Goal: Information Seeking & Learning: Learn about a topic

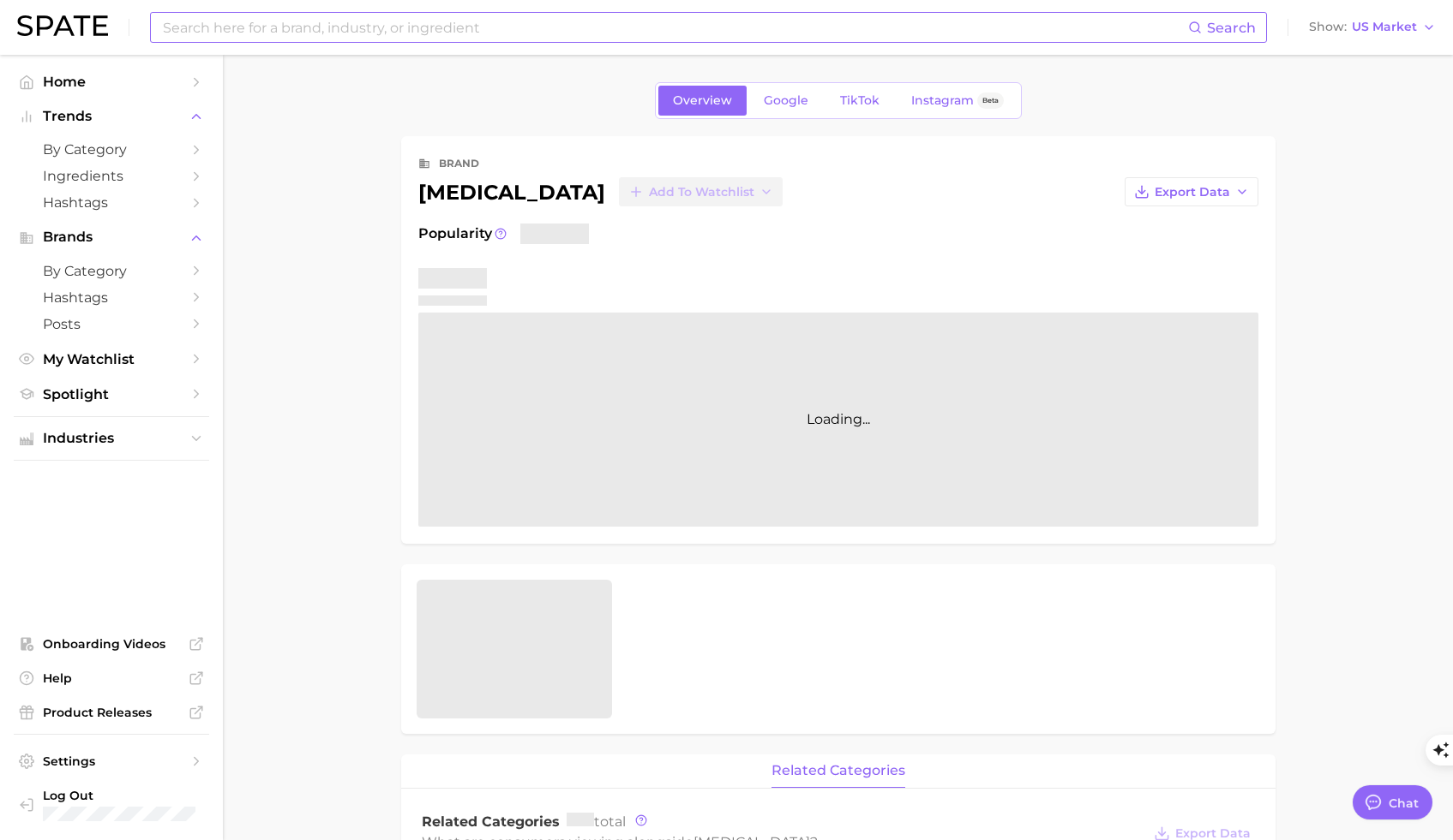
type textarea "x"
click at [375, 33] on input at bounding box center [674, 27] width 1027 height 29
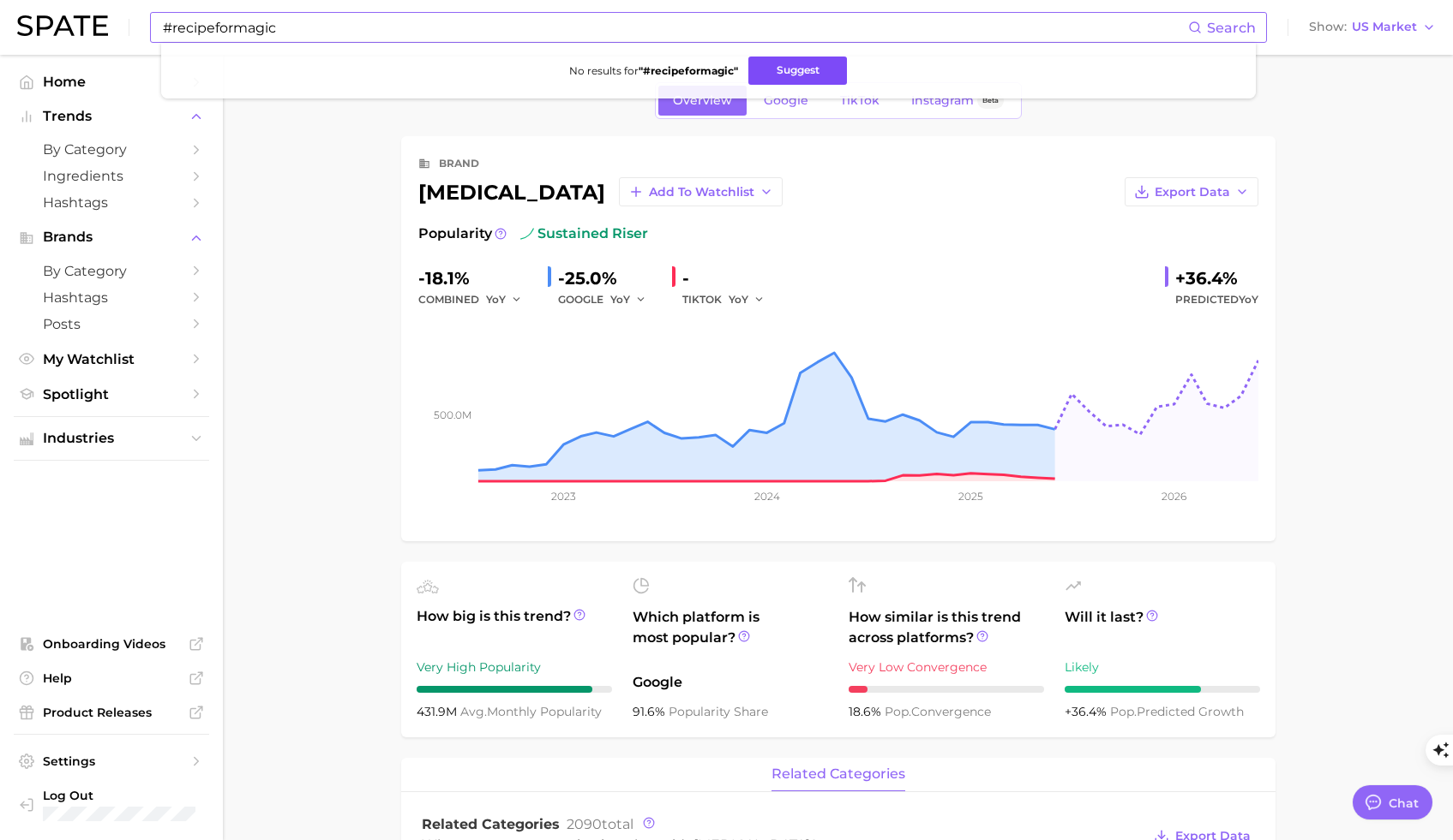
click at [777, 71] on button "Suggest" at bounding box center [797, 71] width 99 height 28
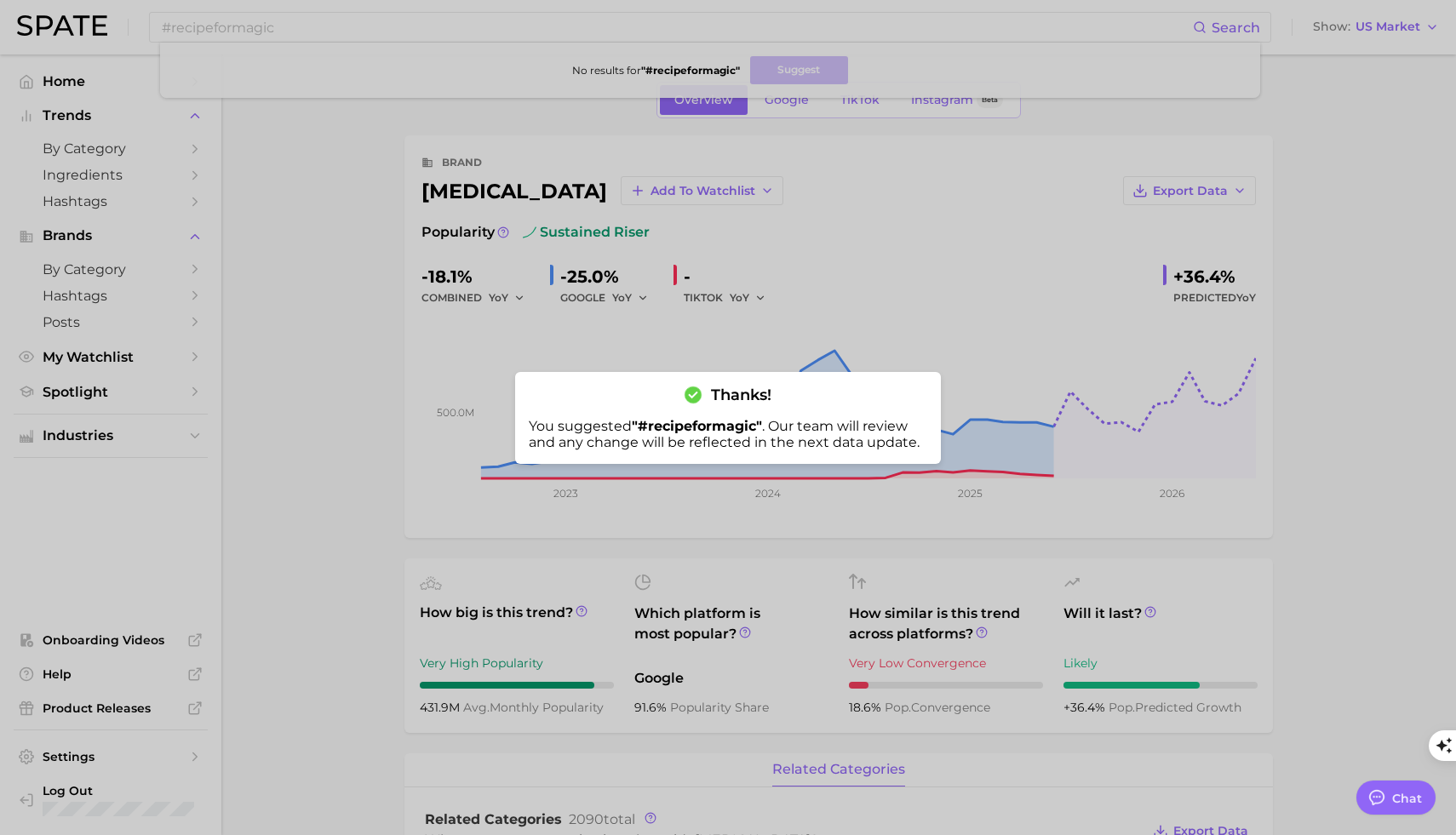
click at [273, 26] on div at bounding box center [728, 417] width 1456 height 835
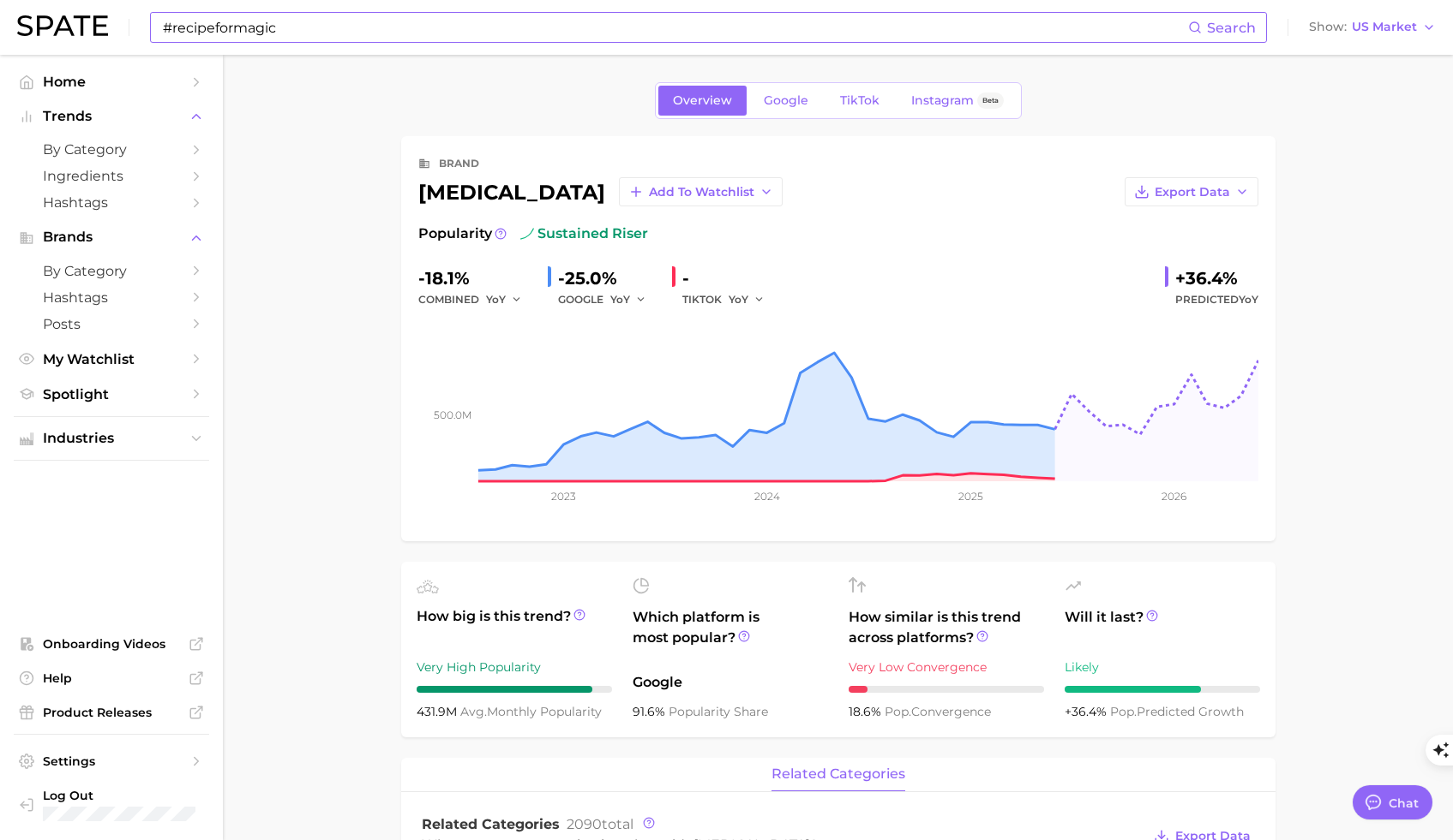
click at [256, 30] on input "#recipeformagic" at bounding box center [674, 27] width 1027 height 29
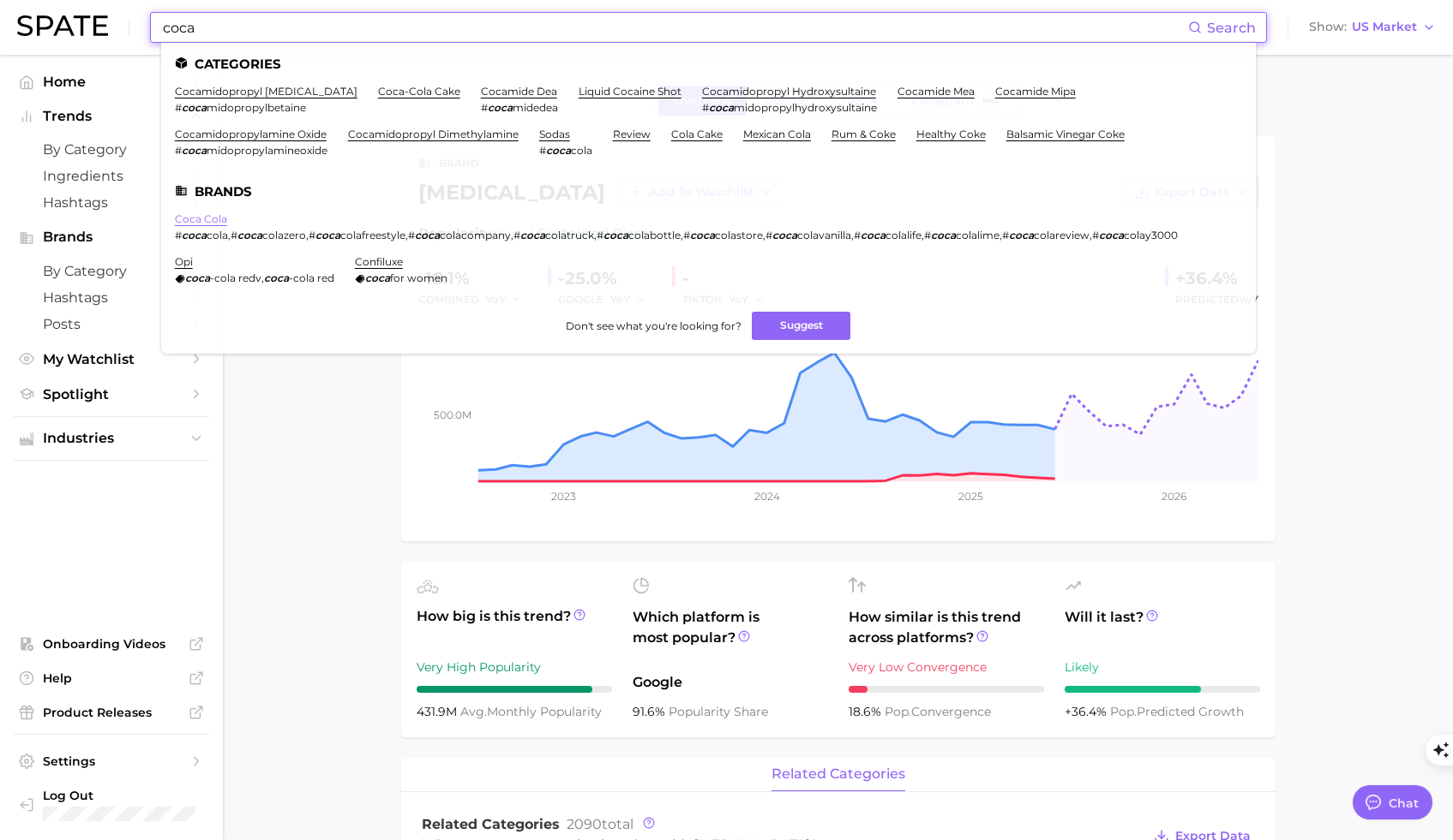
type input "coca"
click at [211, 218] on link "coca cola" at bounding box center [201, 219] width 53 height 13
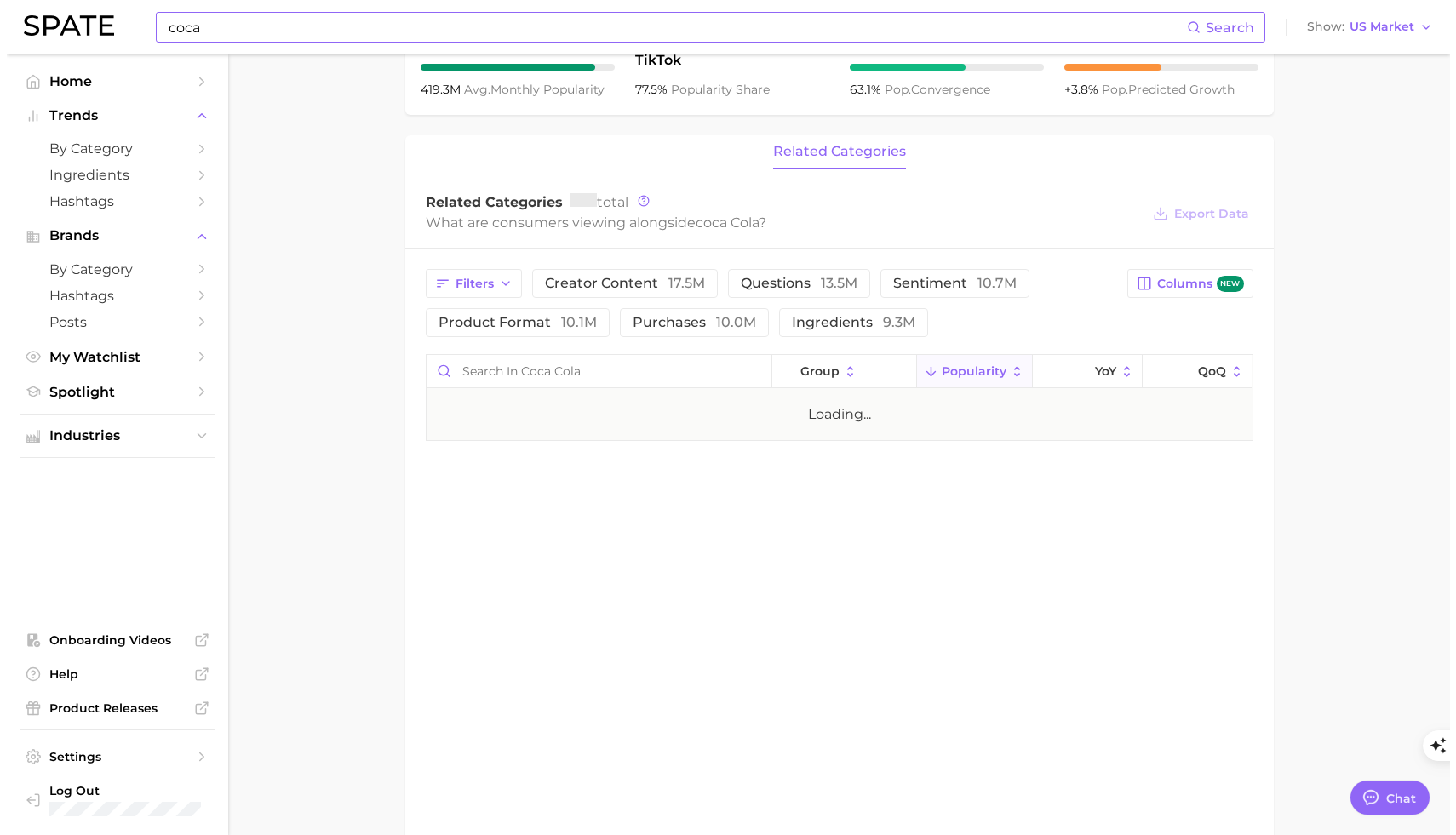
scroll to position [639, 0]
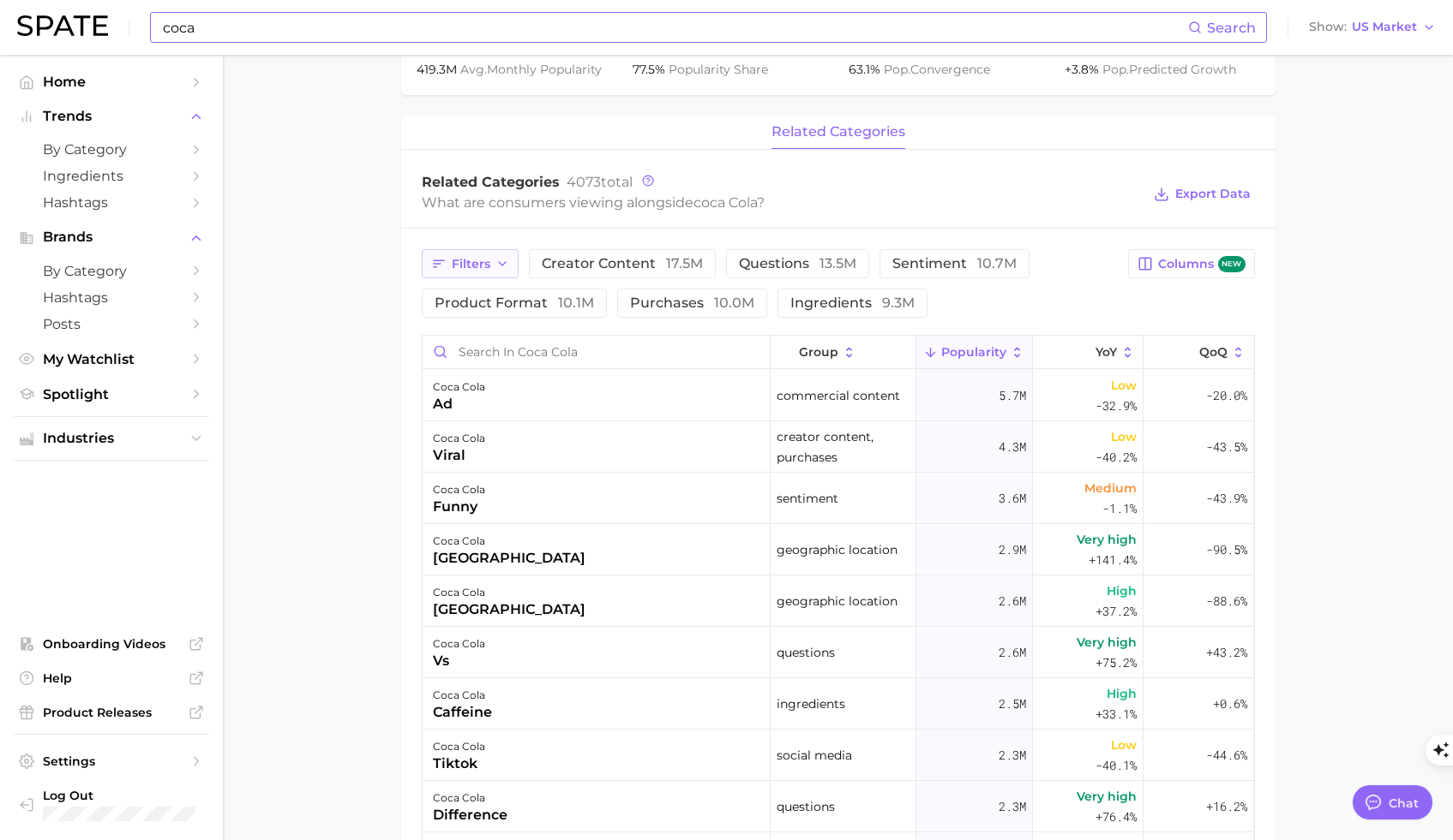
click at [492, 262] on button "Filters" at bounding box center [470, 263] width 97 height 29
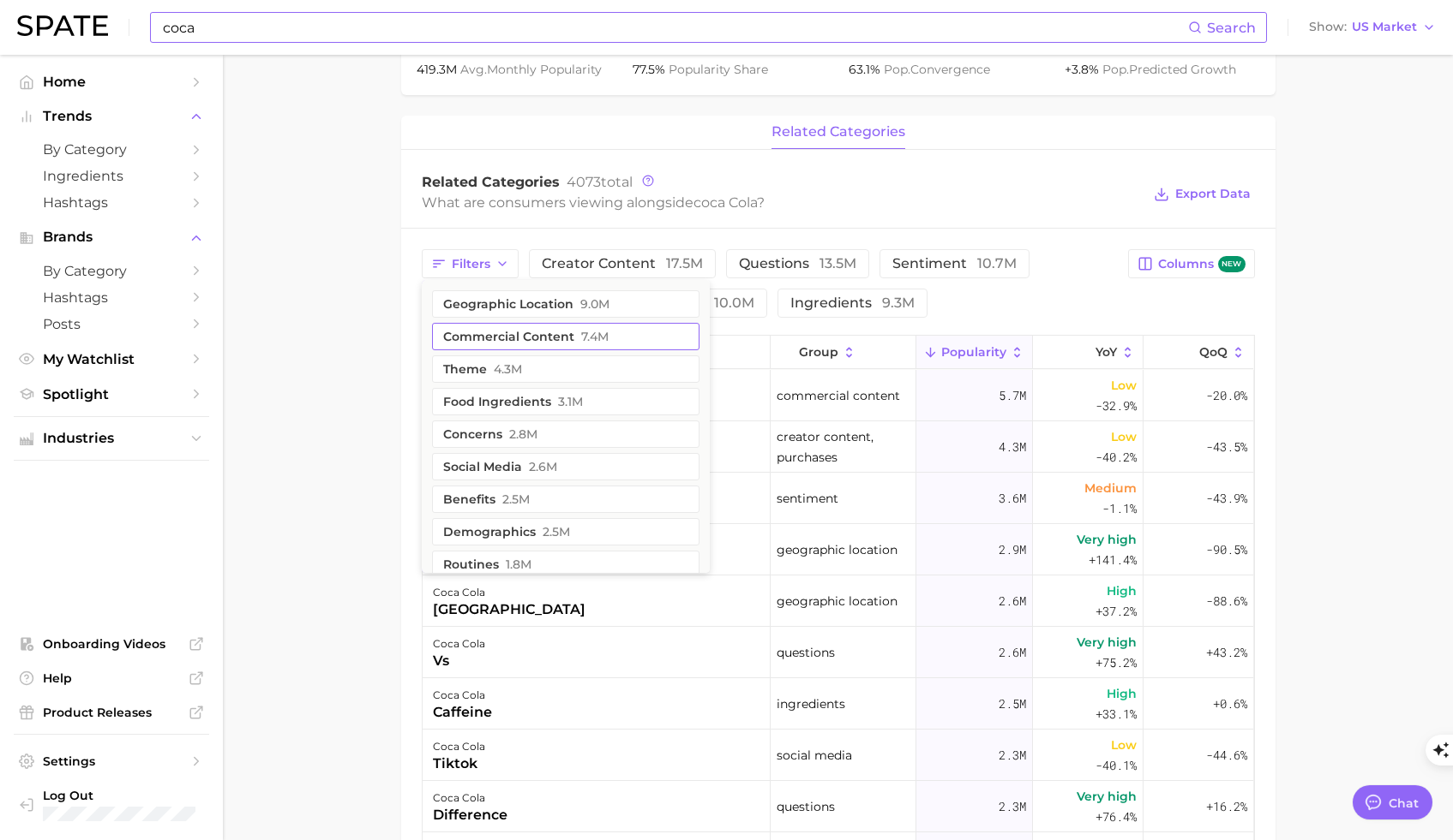
click at [514, 341] on button "commercial content 7.4m" at bounding box center [566, 336] width 267 height 27
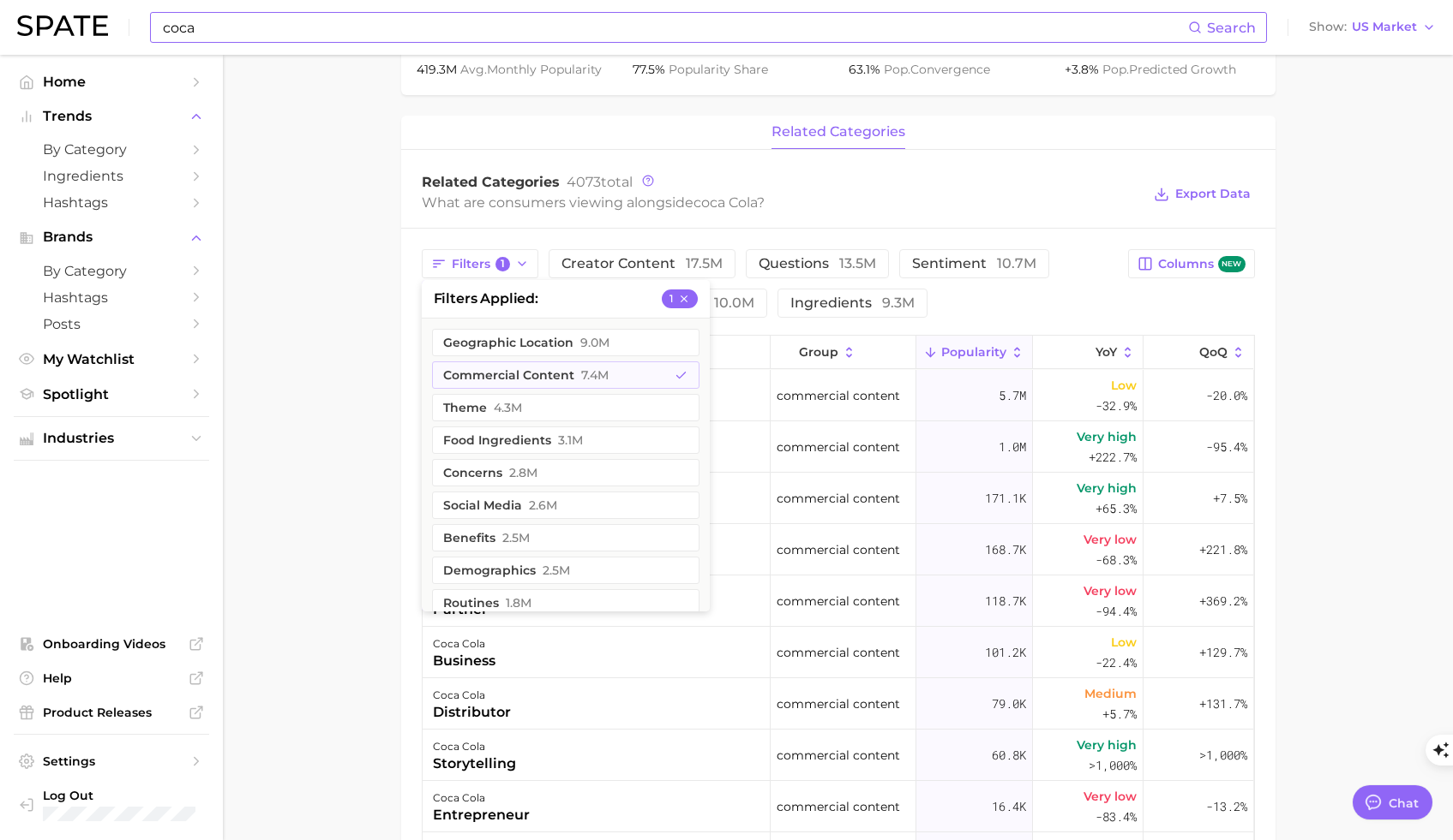
click at [1368, 404] on main "Overview Google TikTok Instagram Beta brand coca cola Add to Watchlist Export D…" at bounding box center [838, 346] width 1230 height 1869
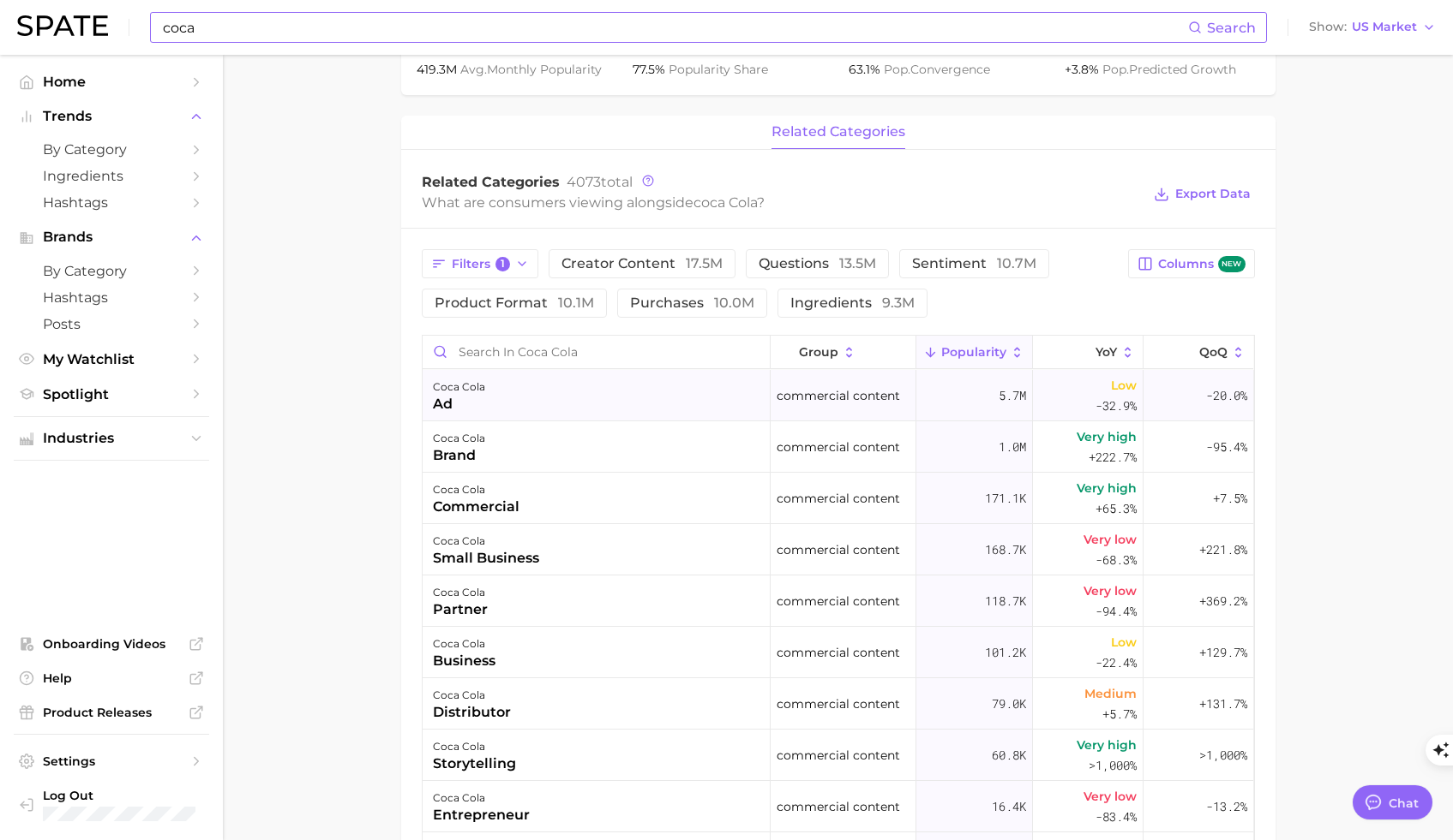
click at [465, 392] on div "coca cola" at bounding box center [459, 388] width 53 height 21
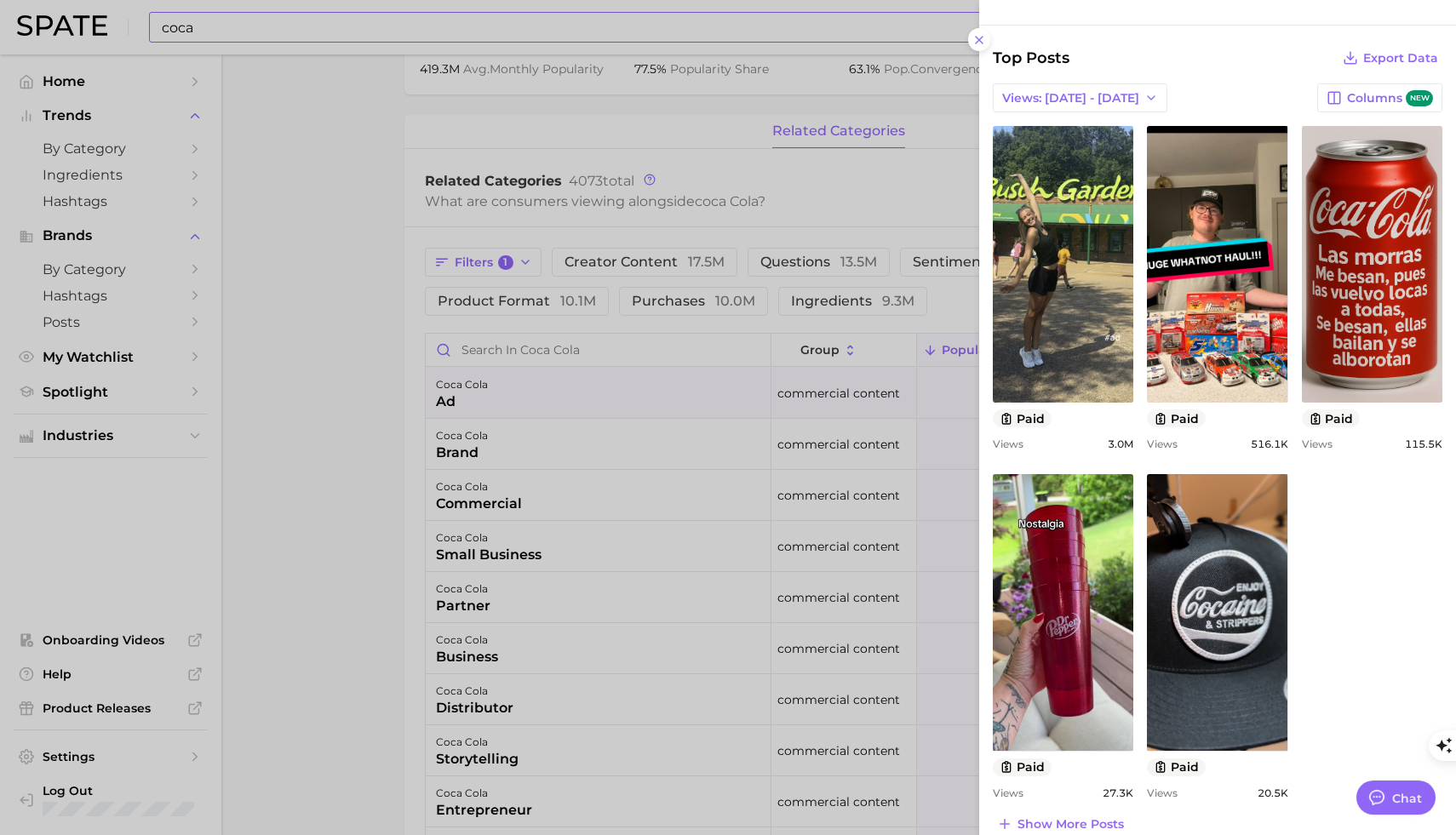
scroll to position [513, 0]
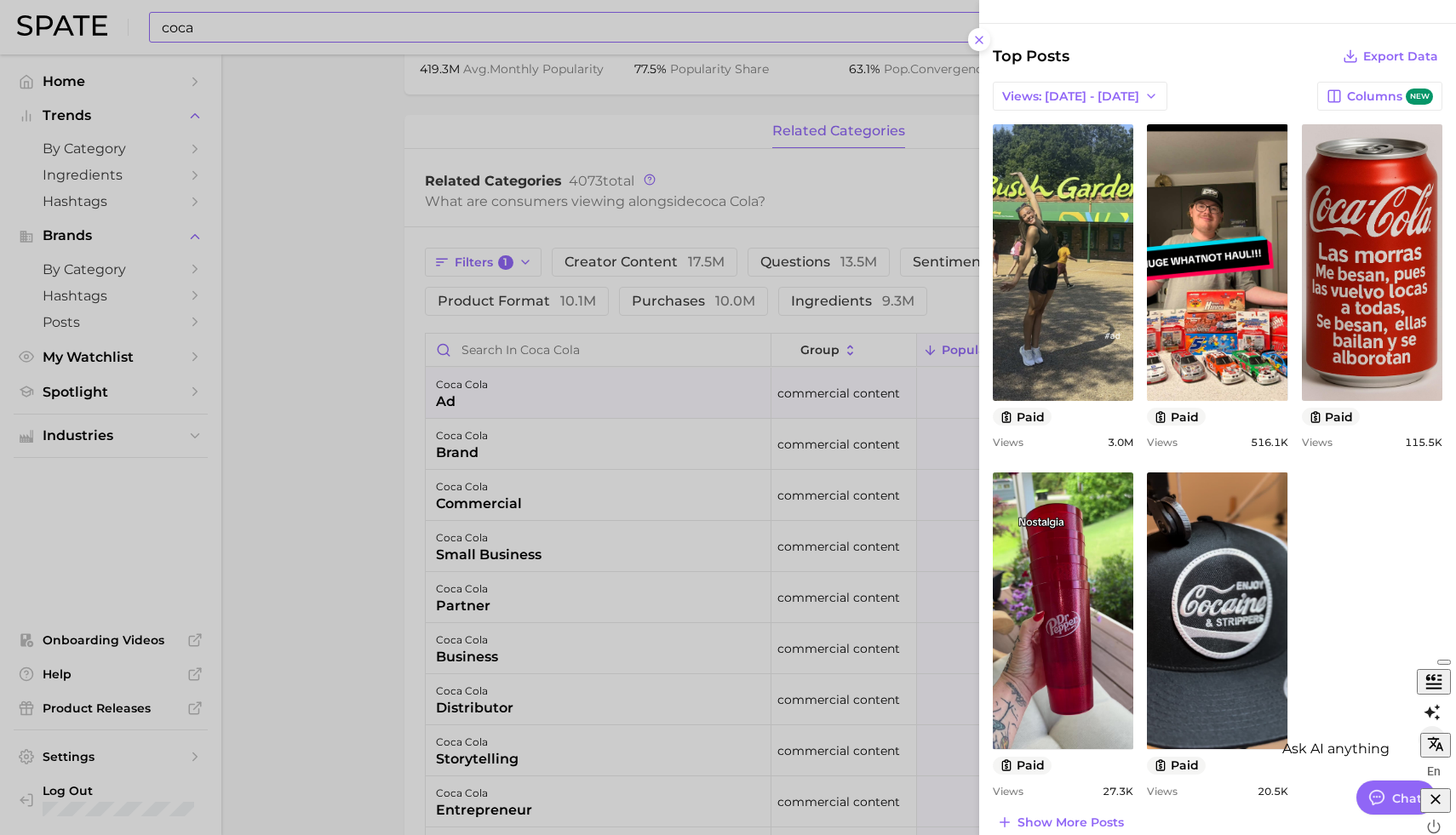
type textarea "x"
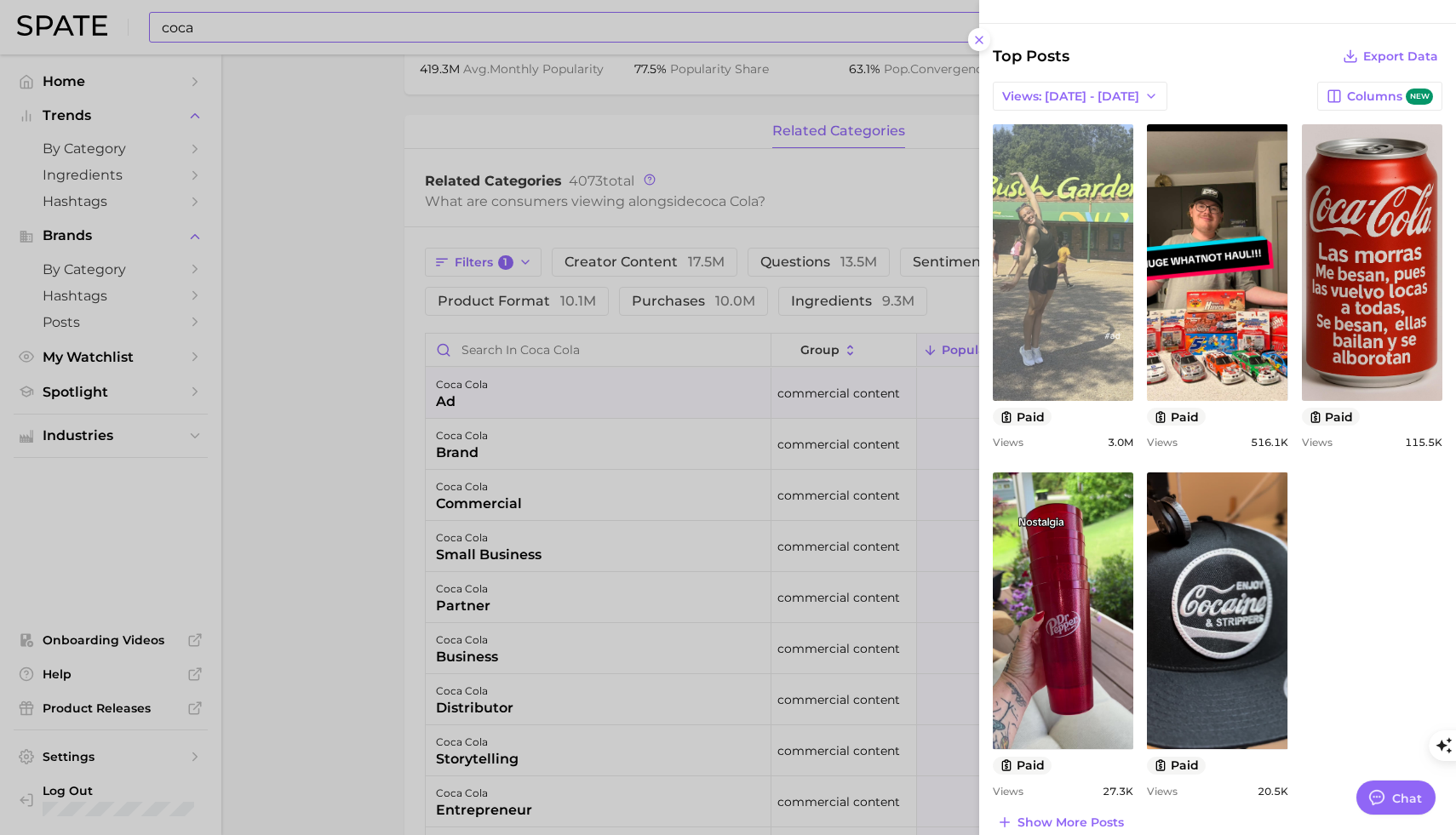
click at [1073, 356] on link "view post on TikTok" at bounding box center [1063, 263] width 140 height 277
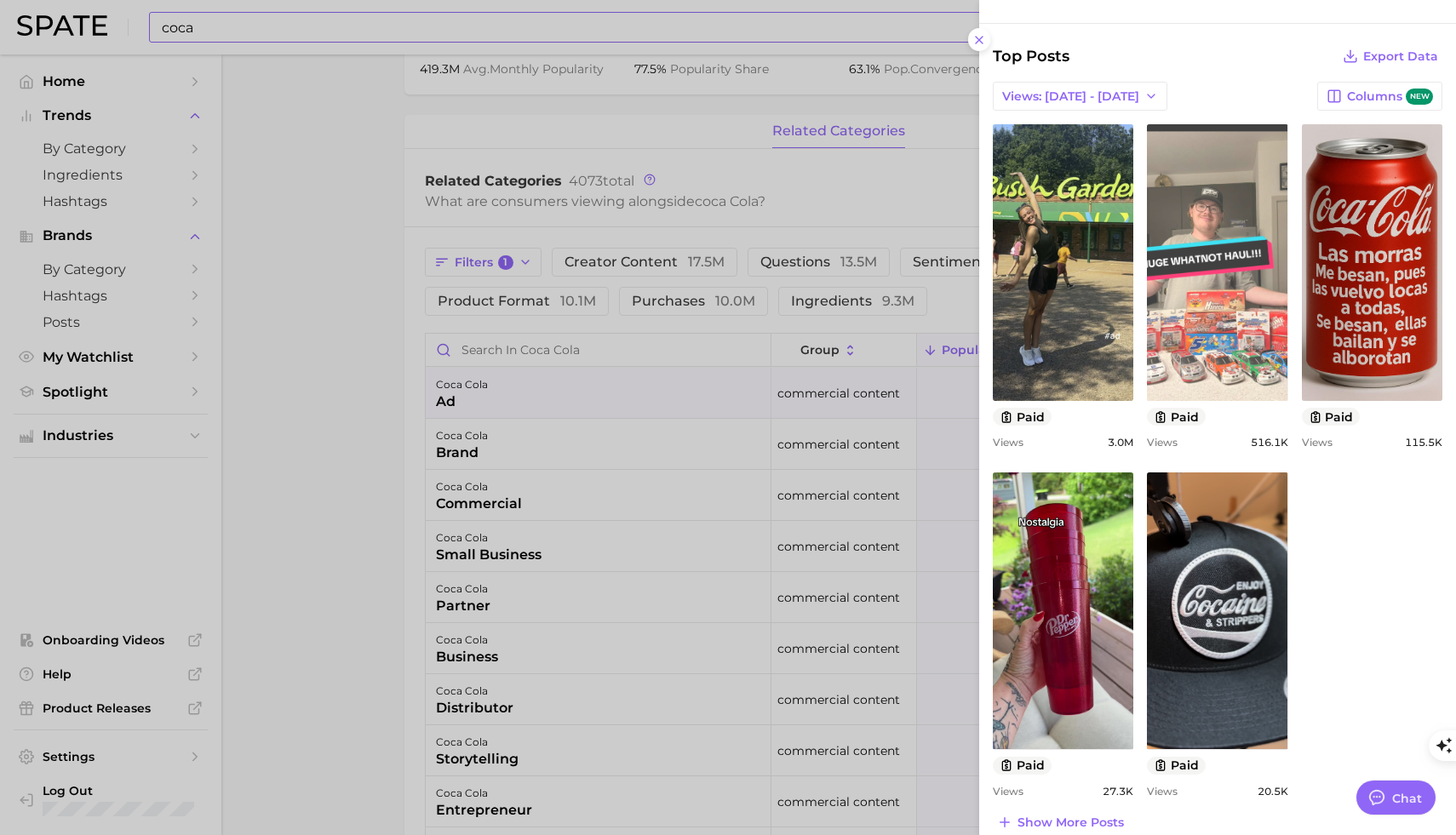
click at [1246, 364] on link "view post on TikTok" at bounding box center [1218, 263] width 140 height 277
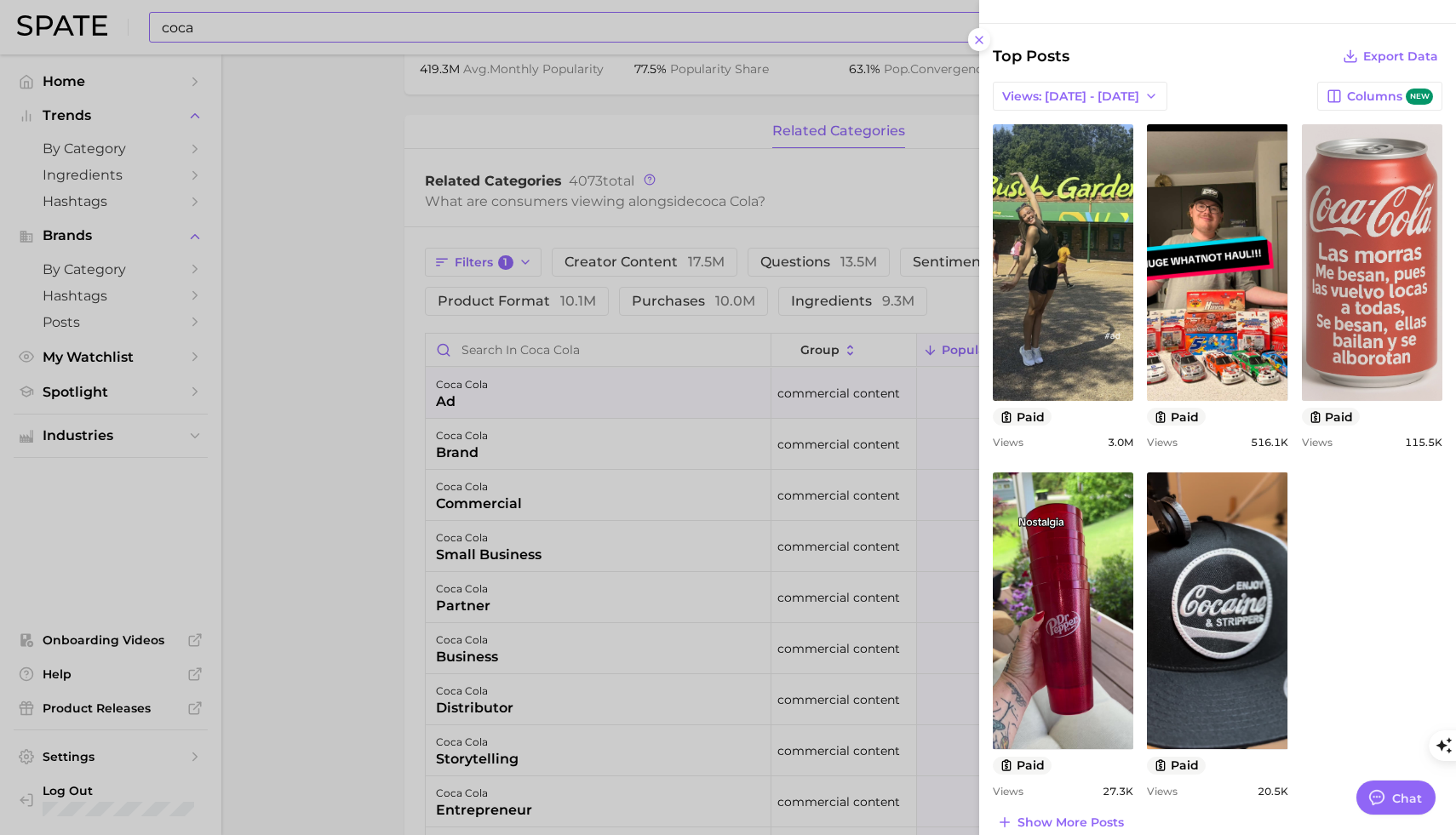
click at [1391, 348] on link "view post on TikTok" at bounding box center [1372, 263] width 140 height 277
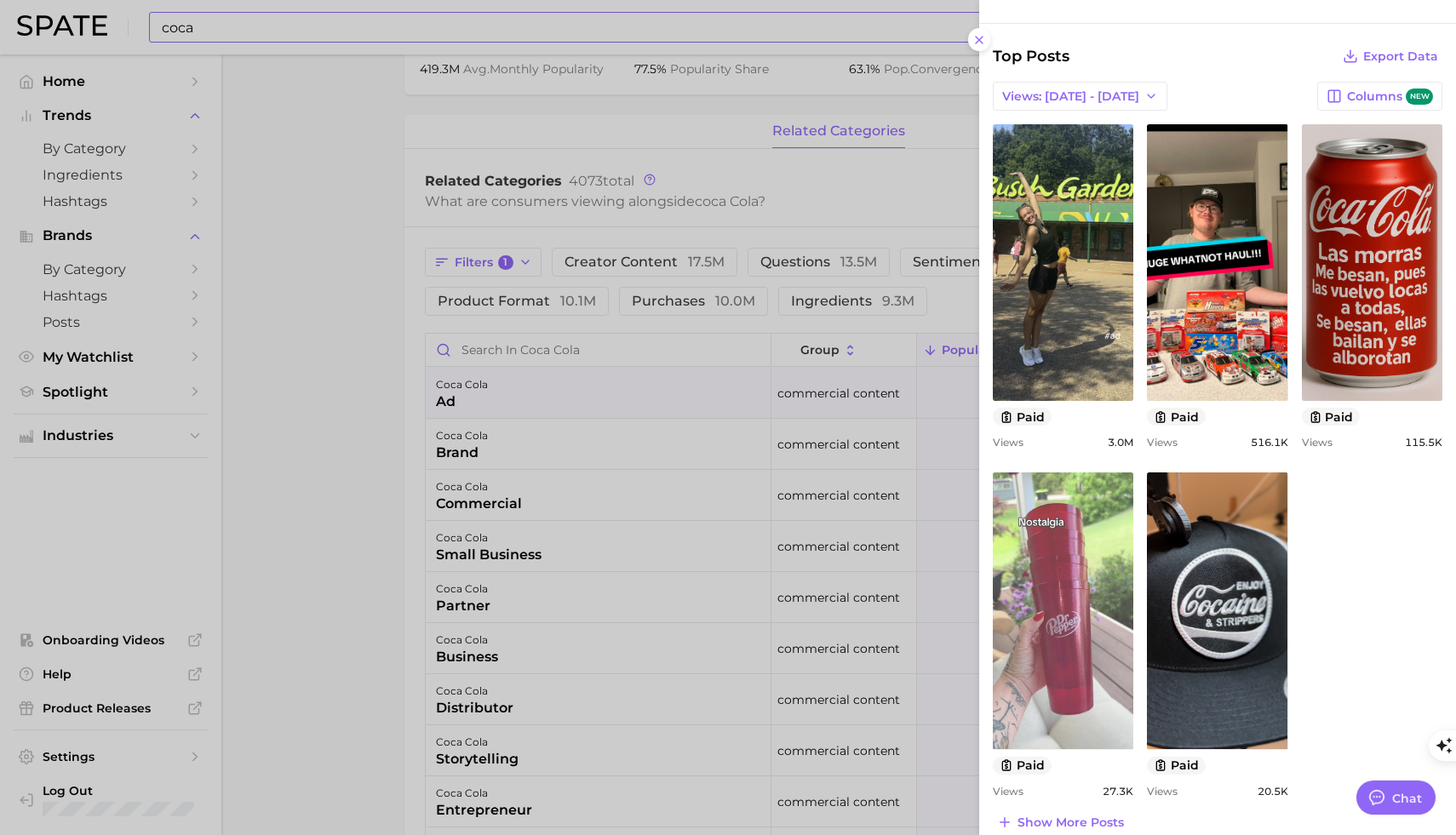
click at [1083, 680] on link "view post on TikTok" at bounding box center [1063, 611] width 140 height 277
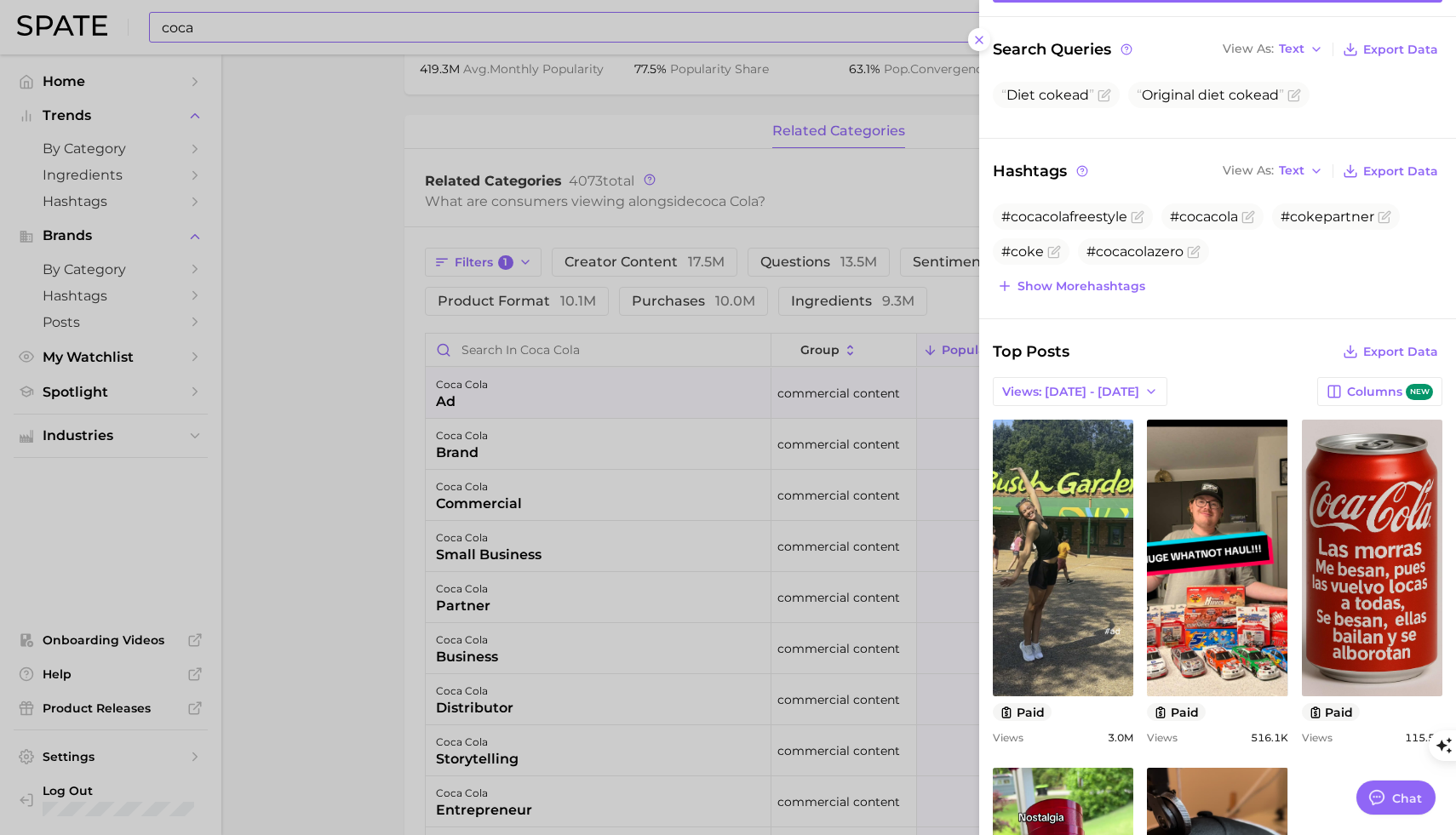
scroll to position [0, 0]
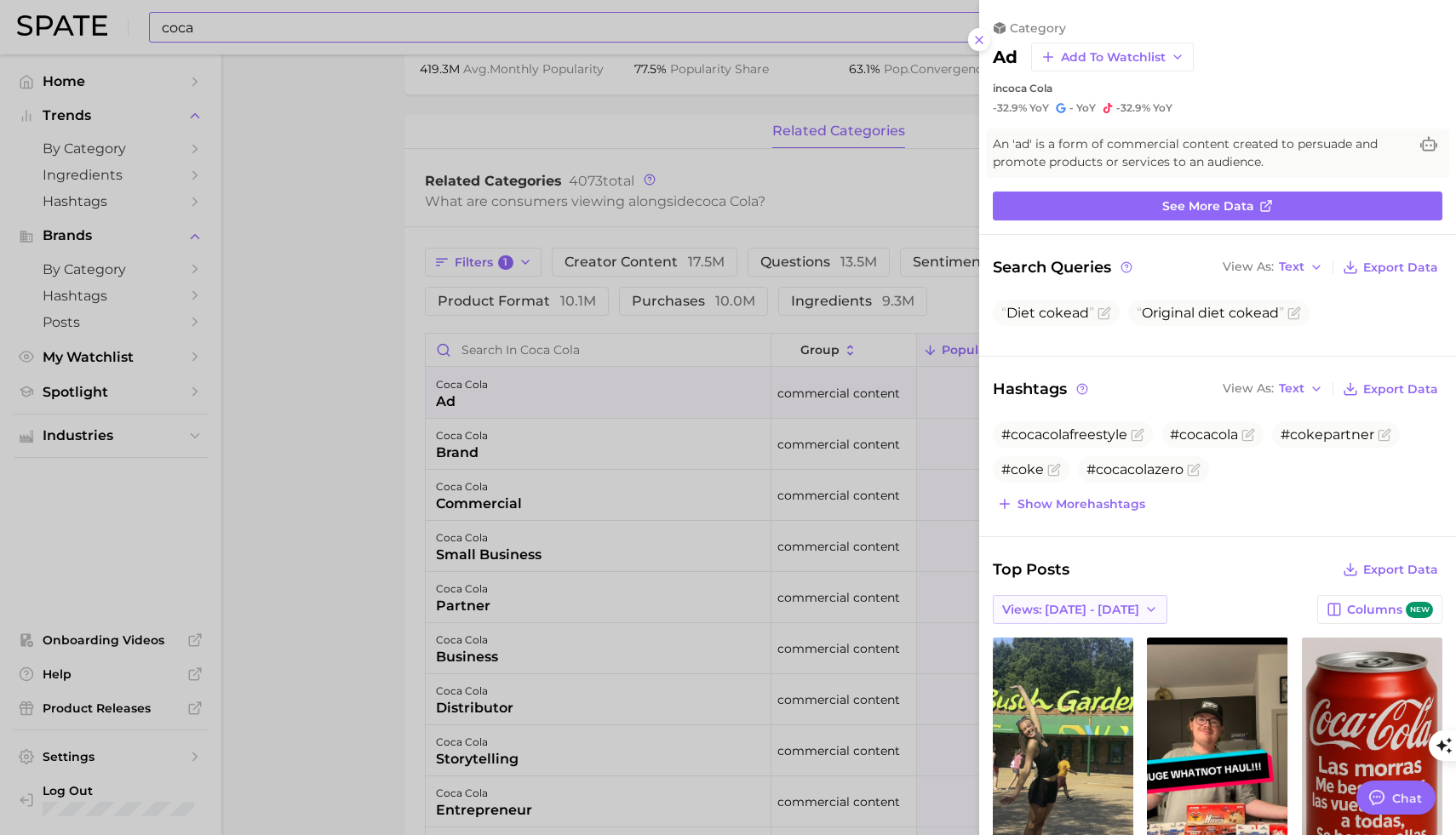
click at [1117, 610] on span "Views: [DATE] - [DATE]" at bounding box center [1071, 610] width 137 height 14
click at [1111, 666] on button "Total Views" at bounding box center [1087, 671] width 187 height 31
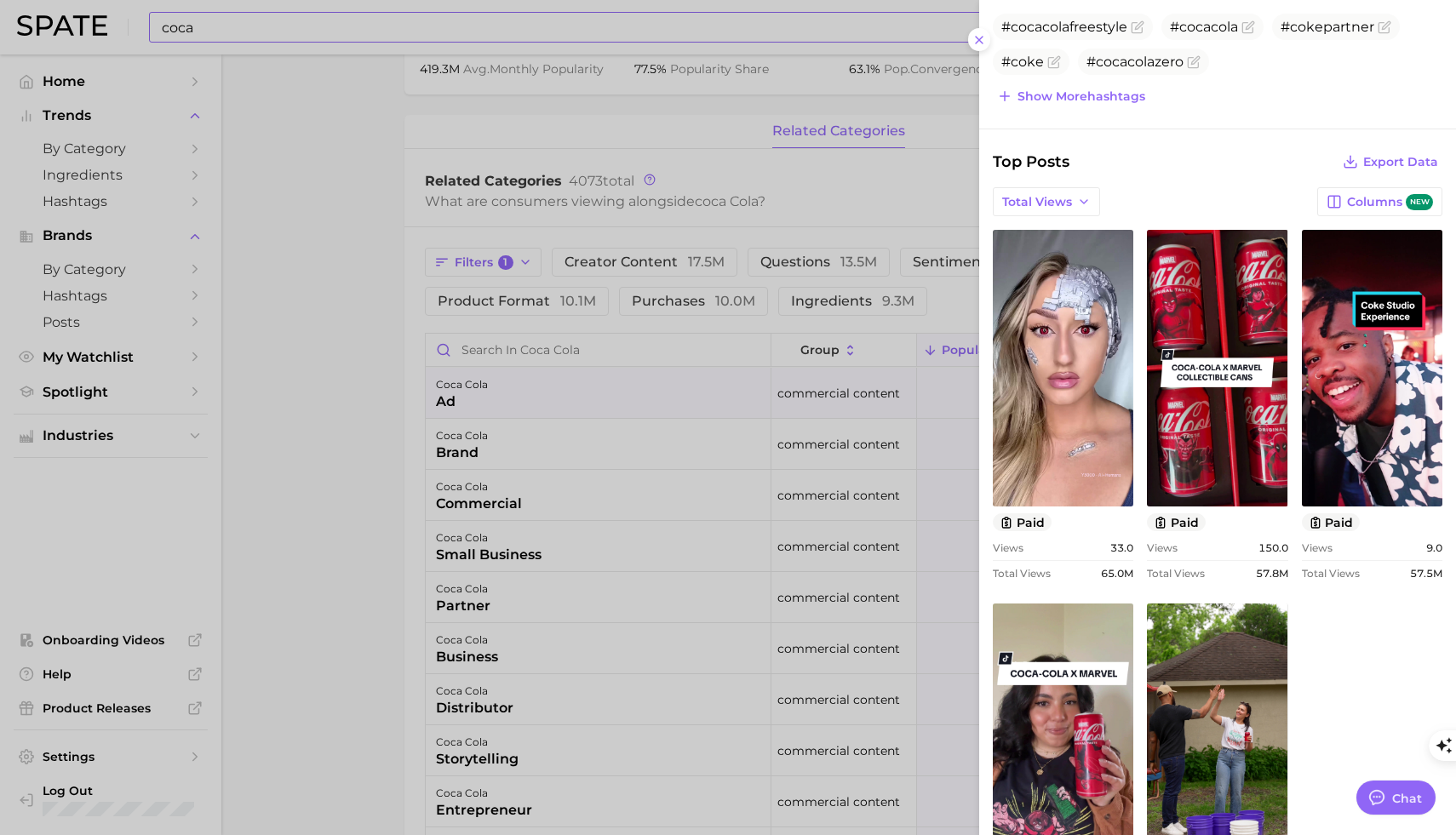
scroll to position [583, 0]
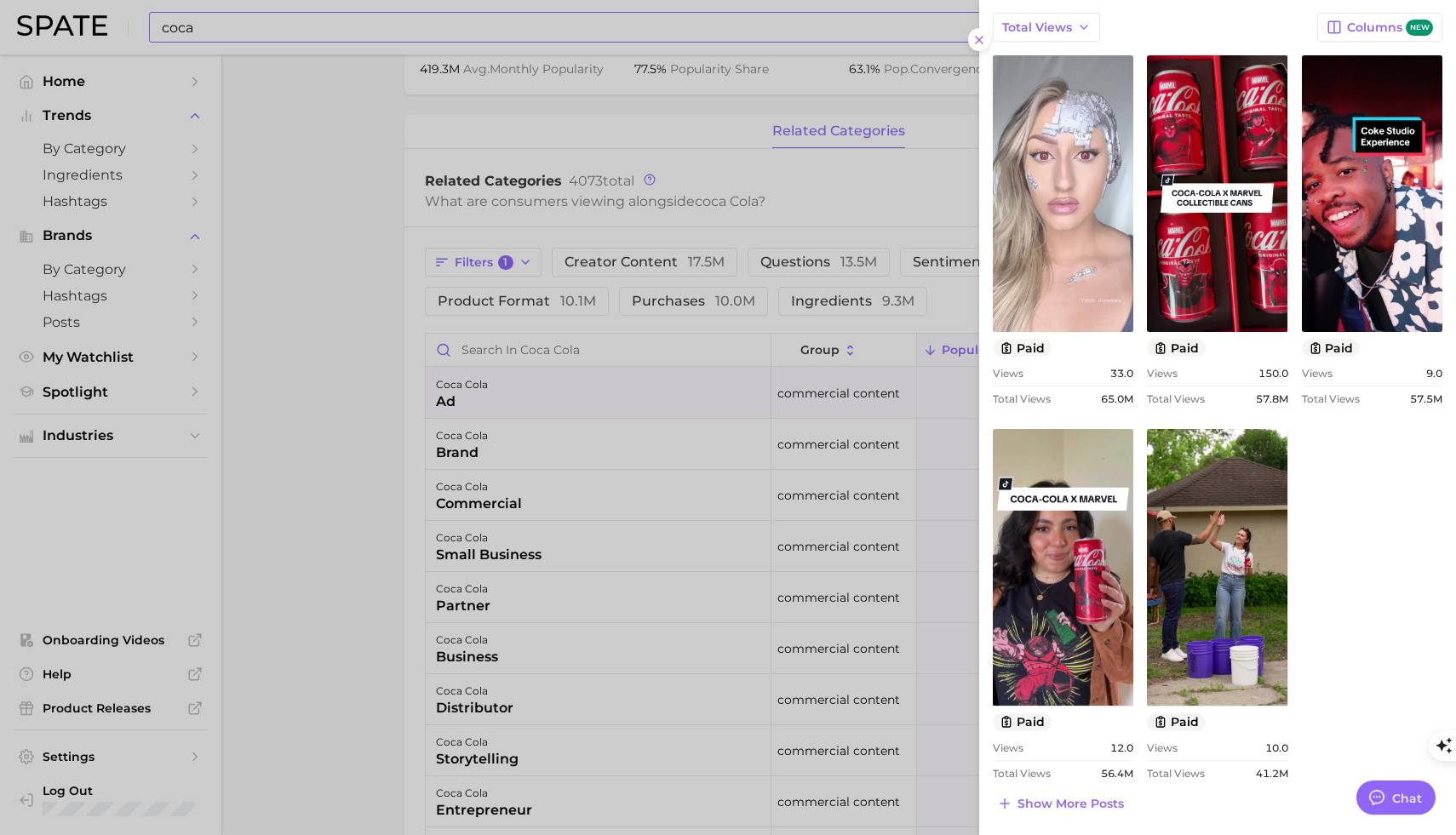
click at [1082, 248] on link "view post on TikTok" at bounding box center [1063, 194] width 140 height 277
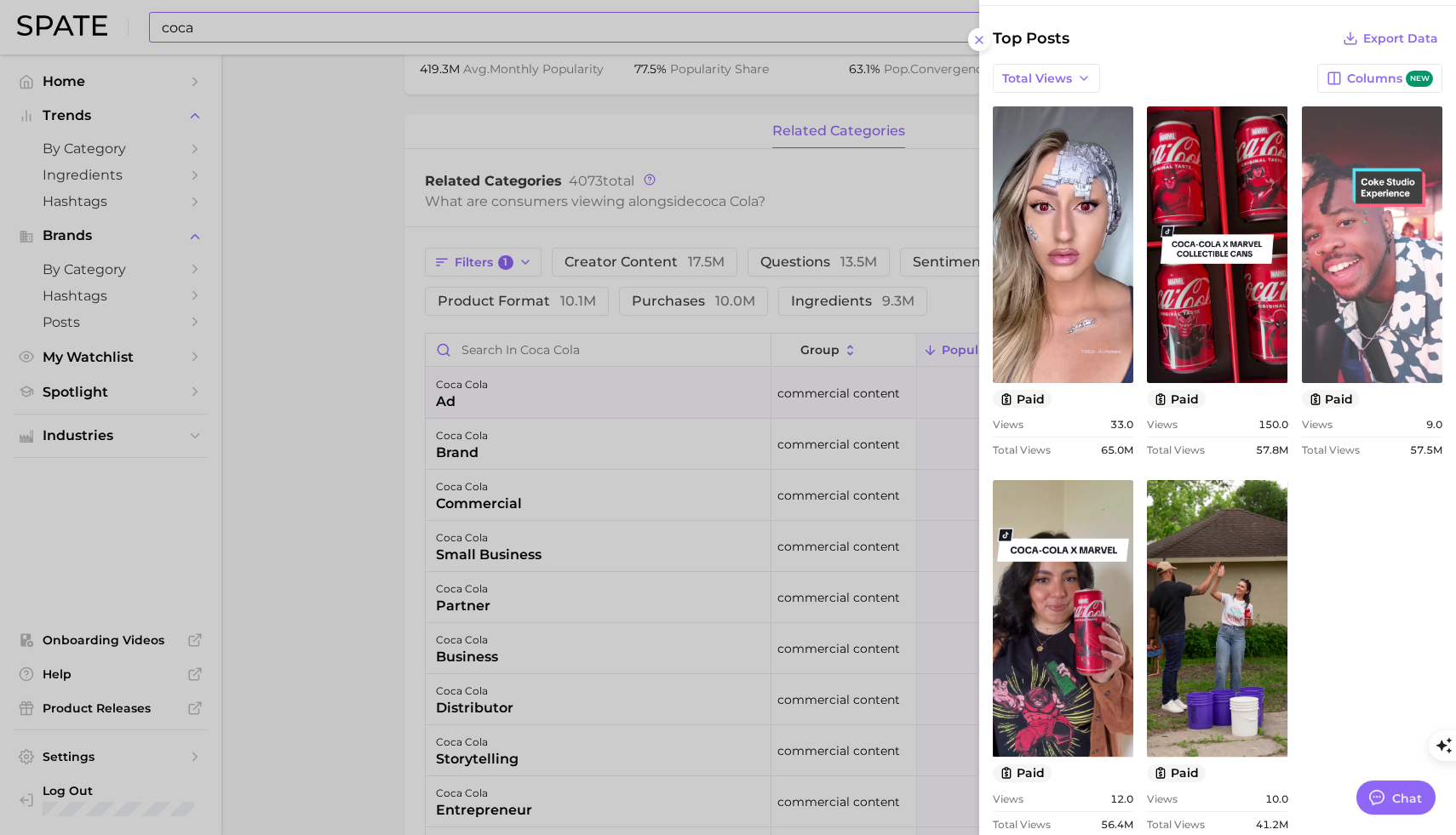
scroll to position [0, 0]
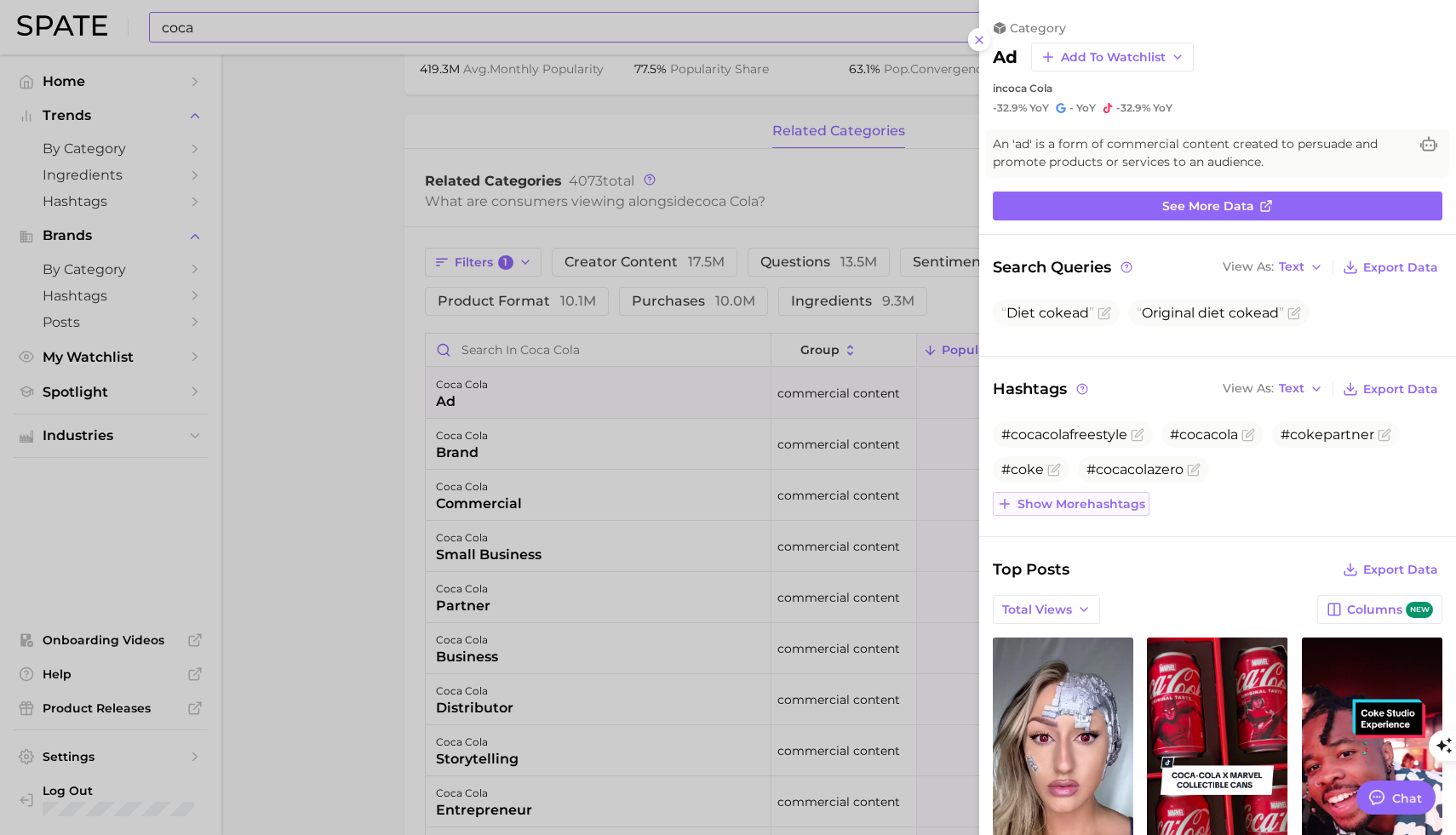
click at [1088, 509] on span "Show more hashtags" at bounding box center [1081, 504] width 128 height 14
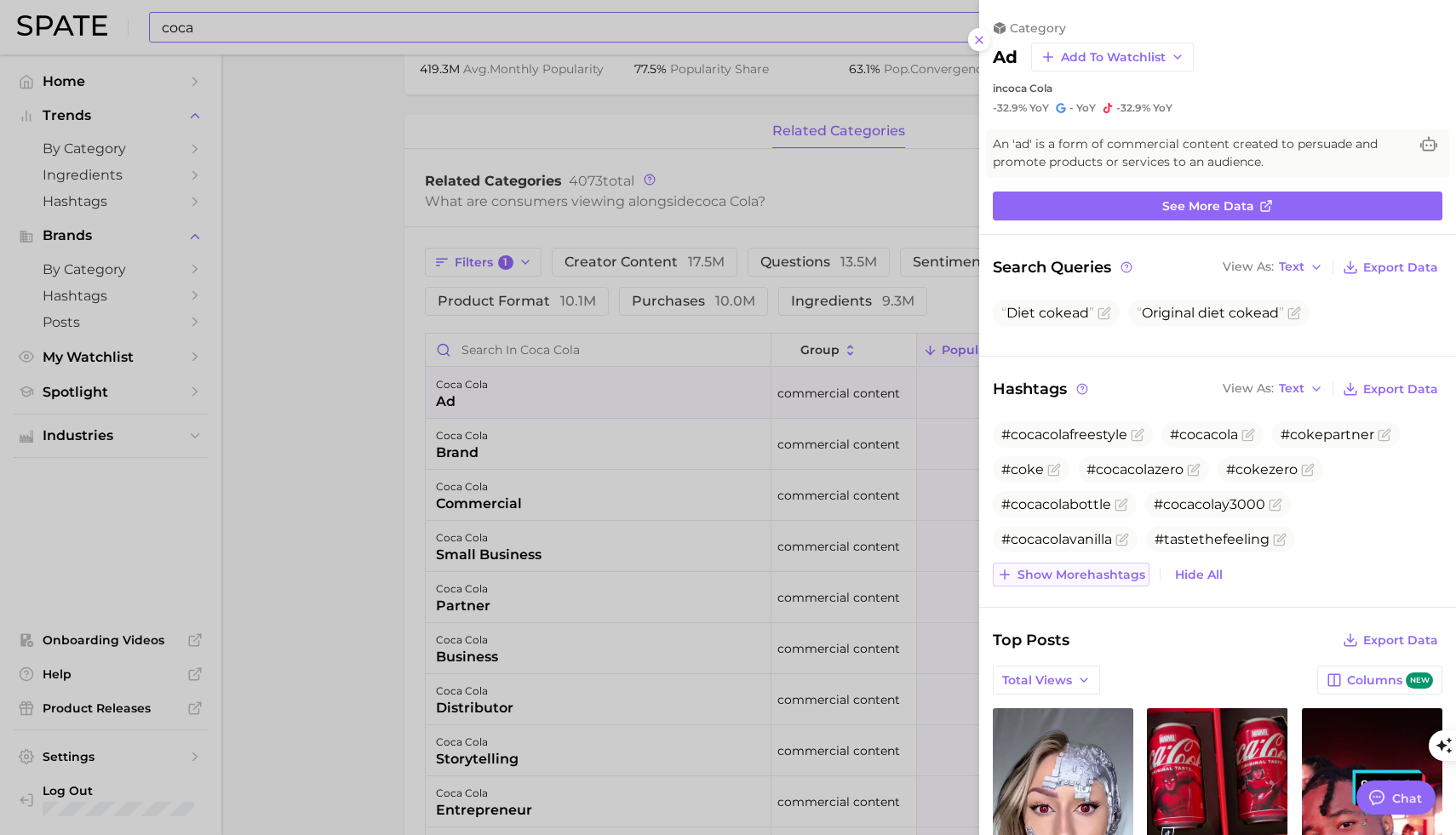
click at [1068, 571] on span "Show more hashtags" at bounding box center [1081, 574] width 128 height 14
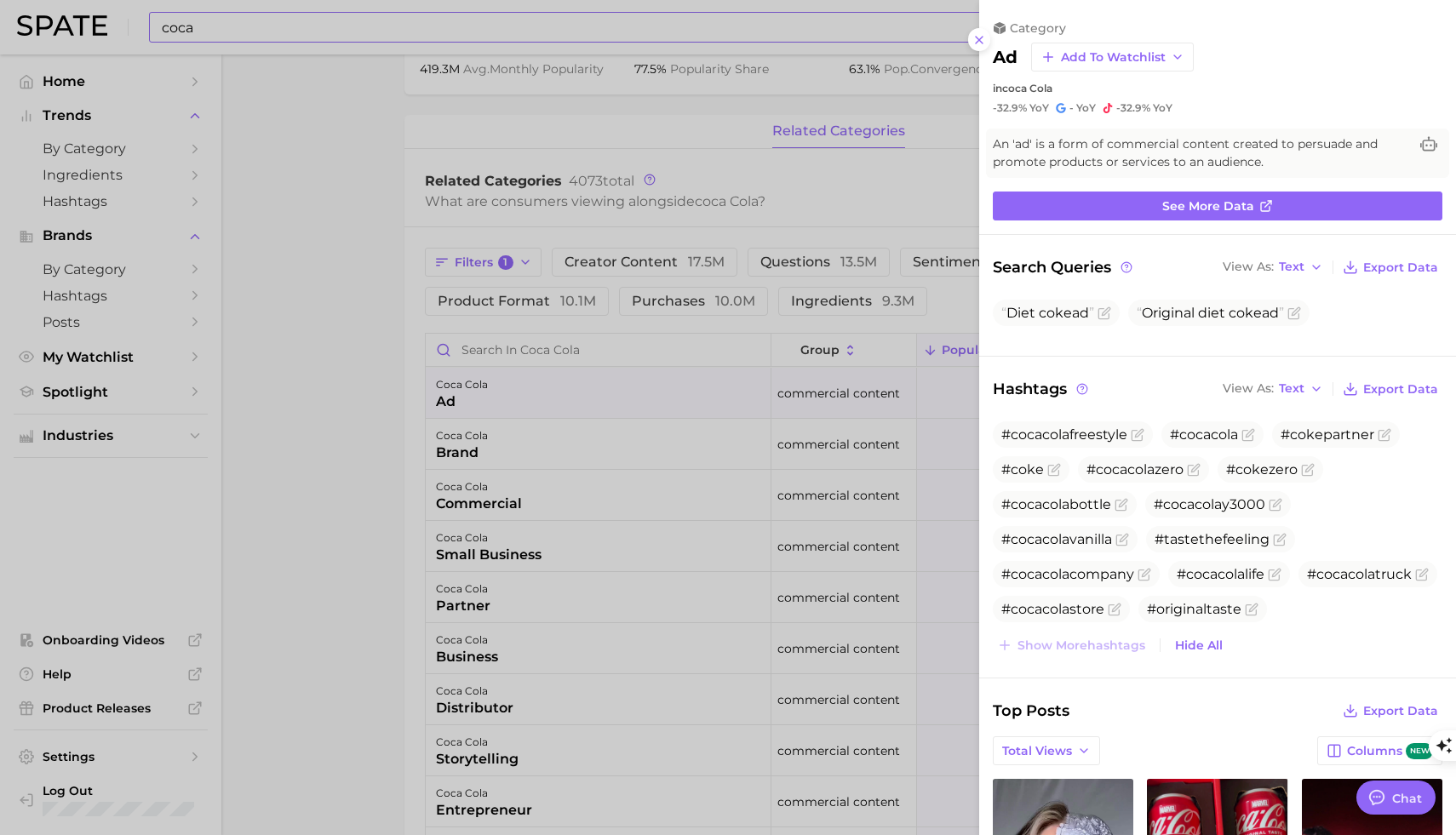
click at [354, 331] on div at bounding box center [728, 417] width 1456 height 835
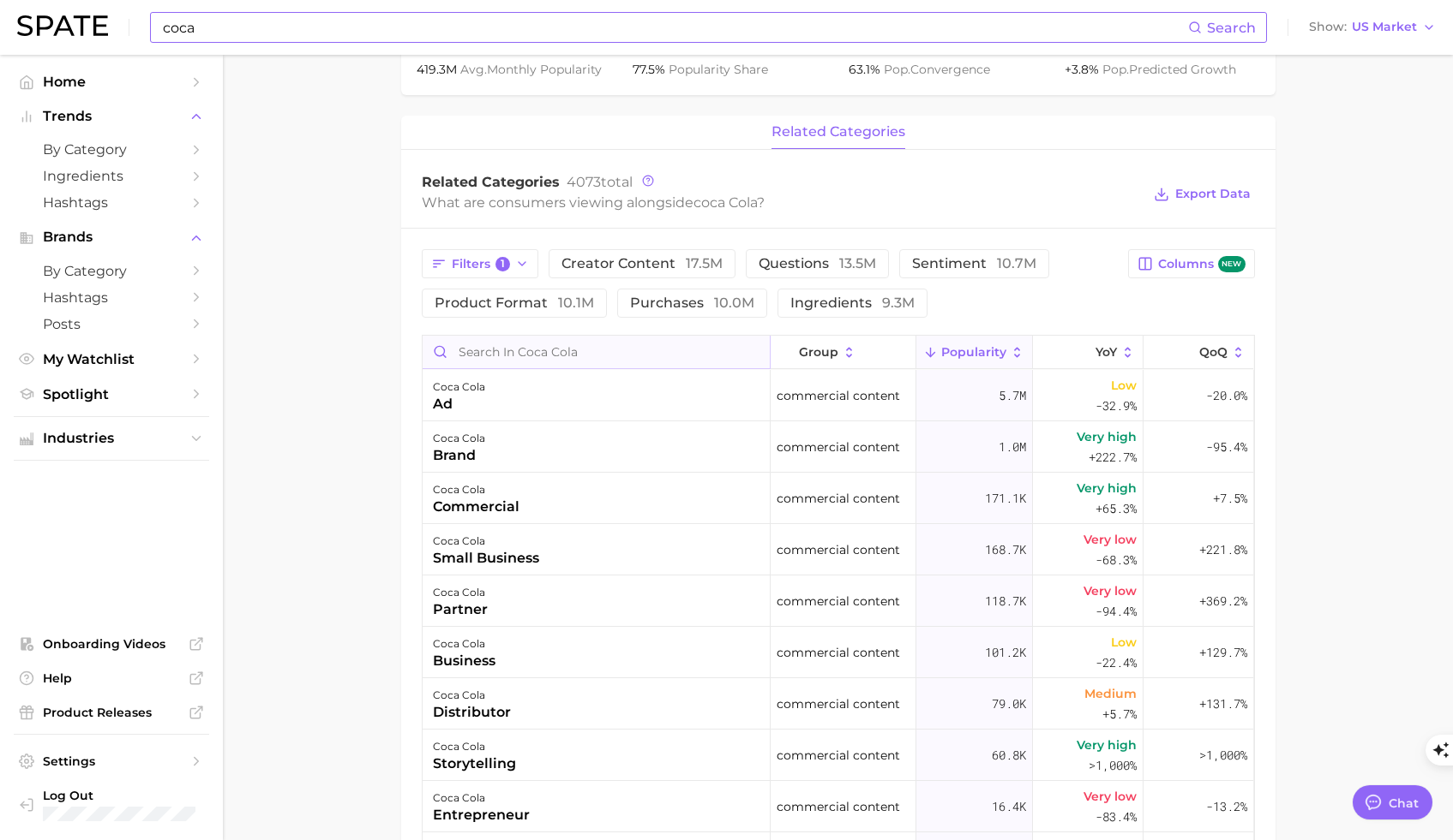
click at [509, 347] on input "Search in coca cola" at bounding box center [596, 352] width 347 height 33
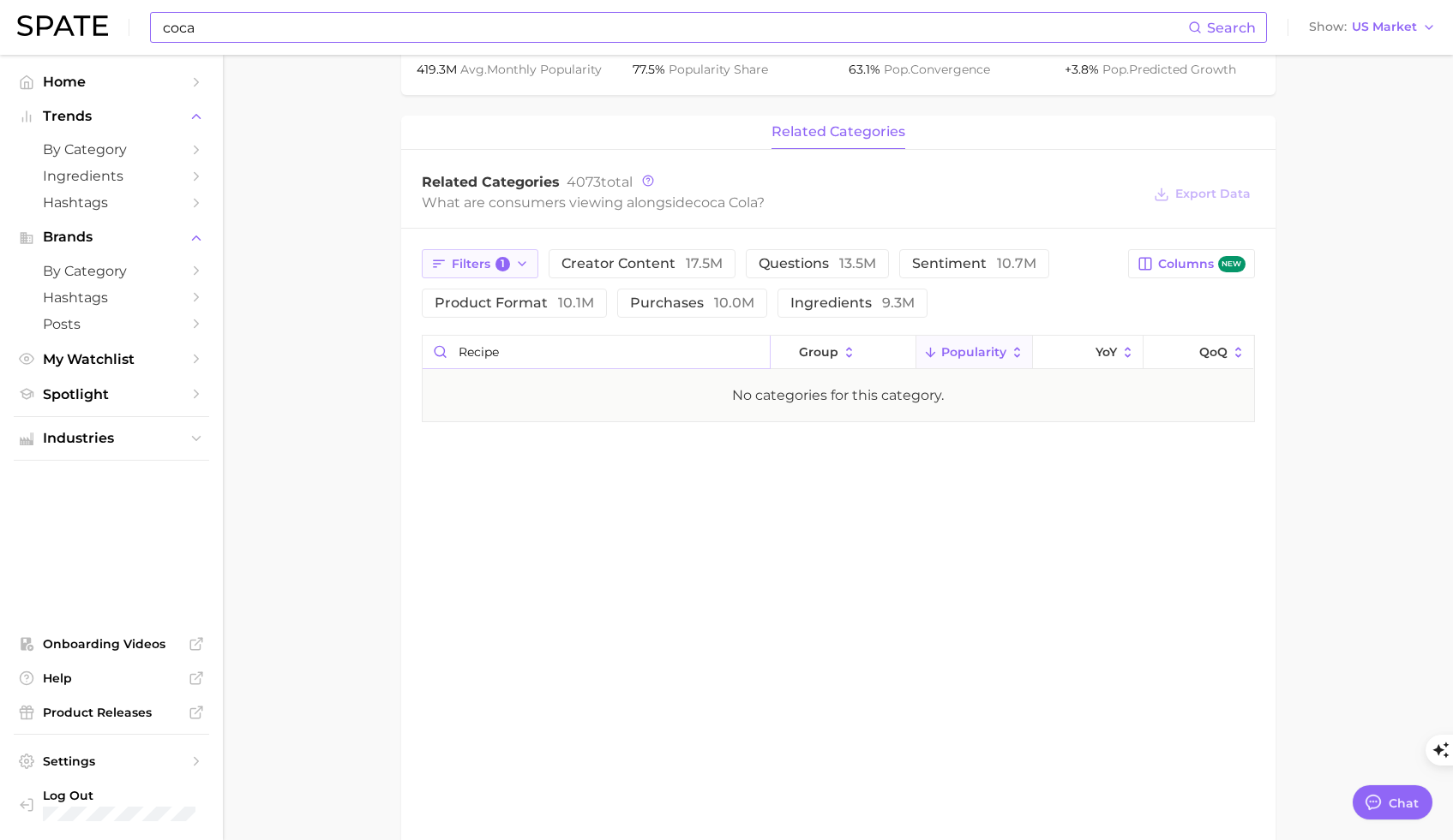
click at [516, 267] on icon "button" at bounding box center [521, 263] width 14 height 14
type input "recipe"
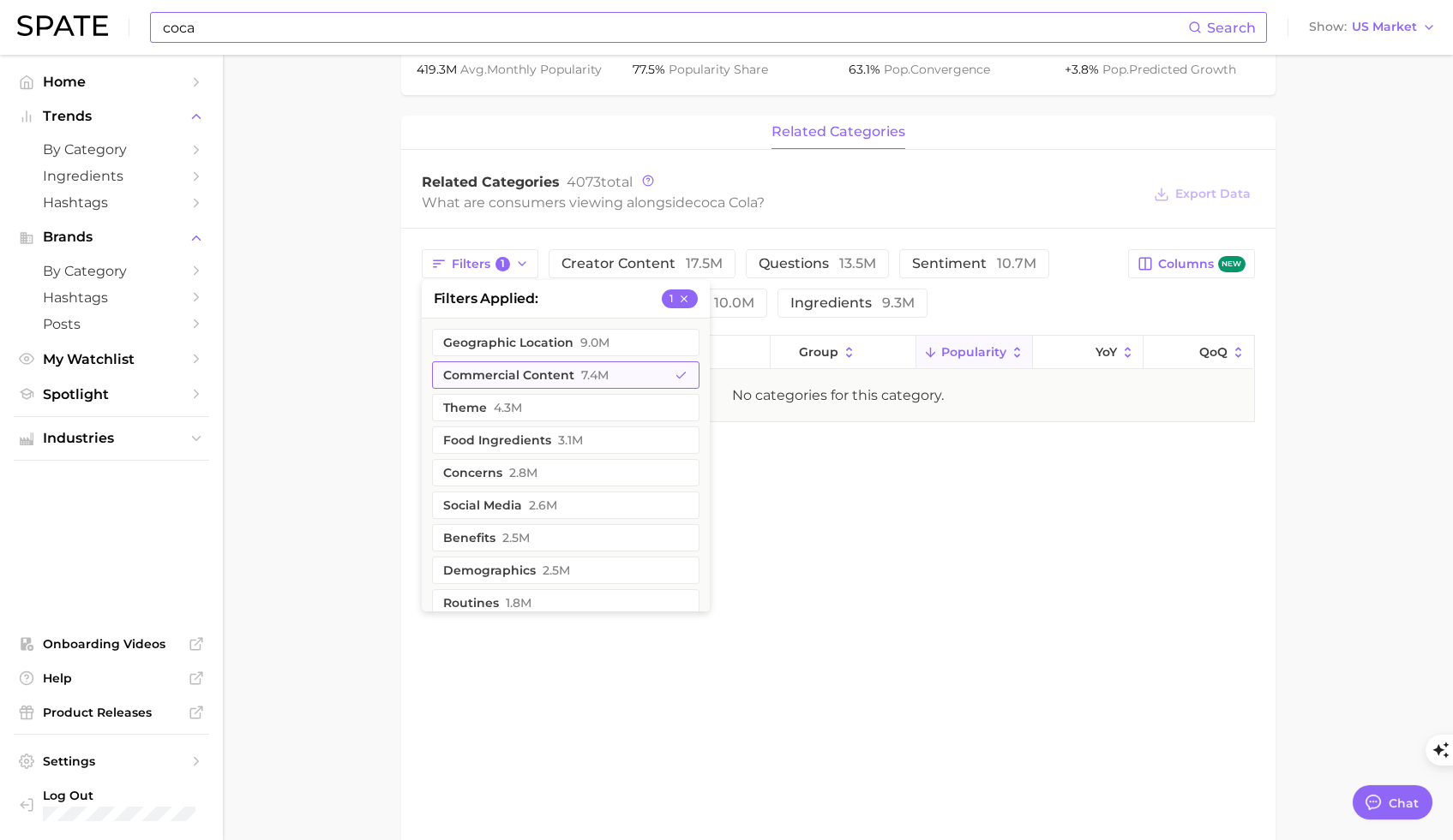
click at [524, 372] on button "commercial content 7.4m" at bounding box center [566, 374] width 267 height 27
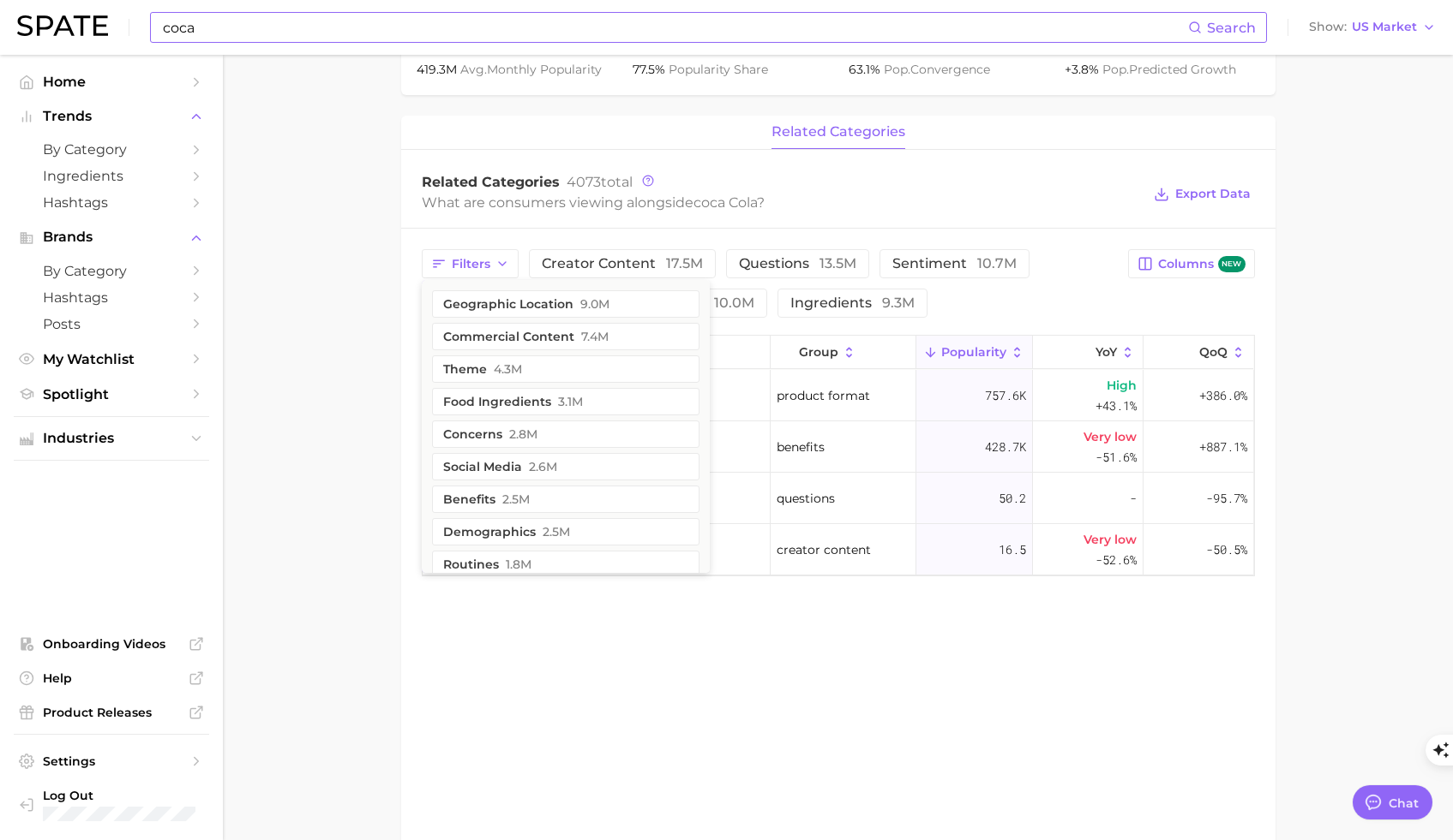
click at [256, 308] on main "Overview Google TikTok Instagram Beta brand coca cola Add to Watchlist Export D…" at bounding box center [838, 172] width 1230 height 1520
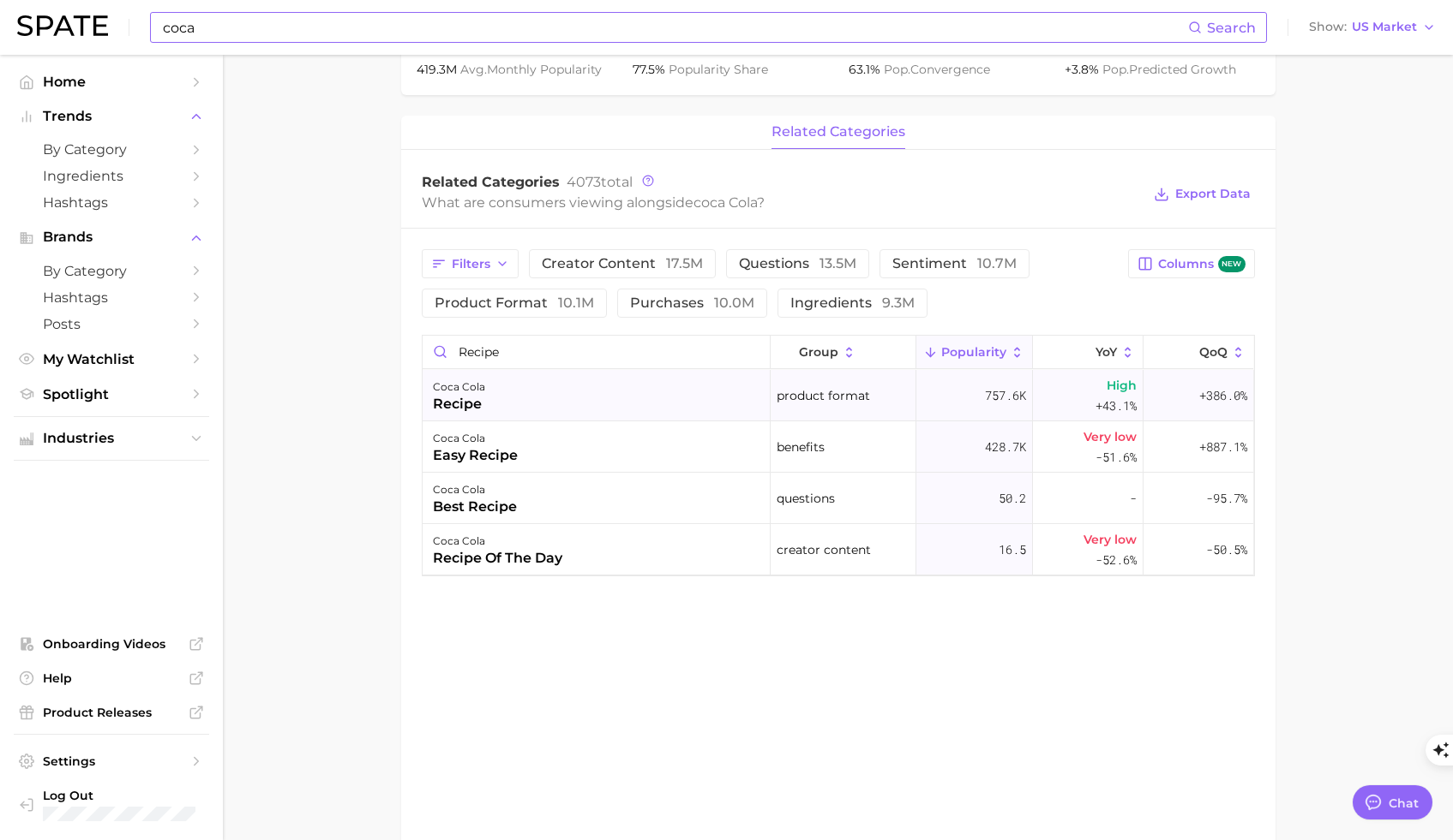
click at [592, 401] on div "coca cola recipe" at bounding box center [597, 395] width 348 height 52
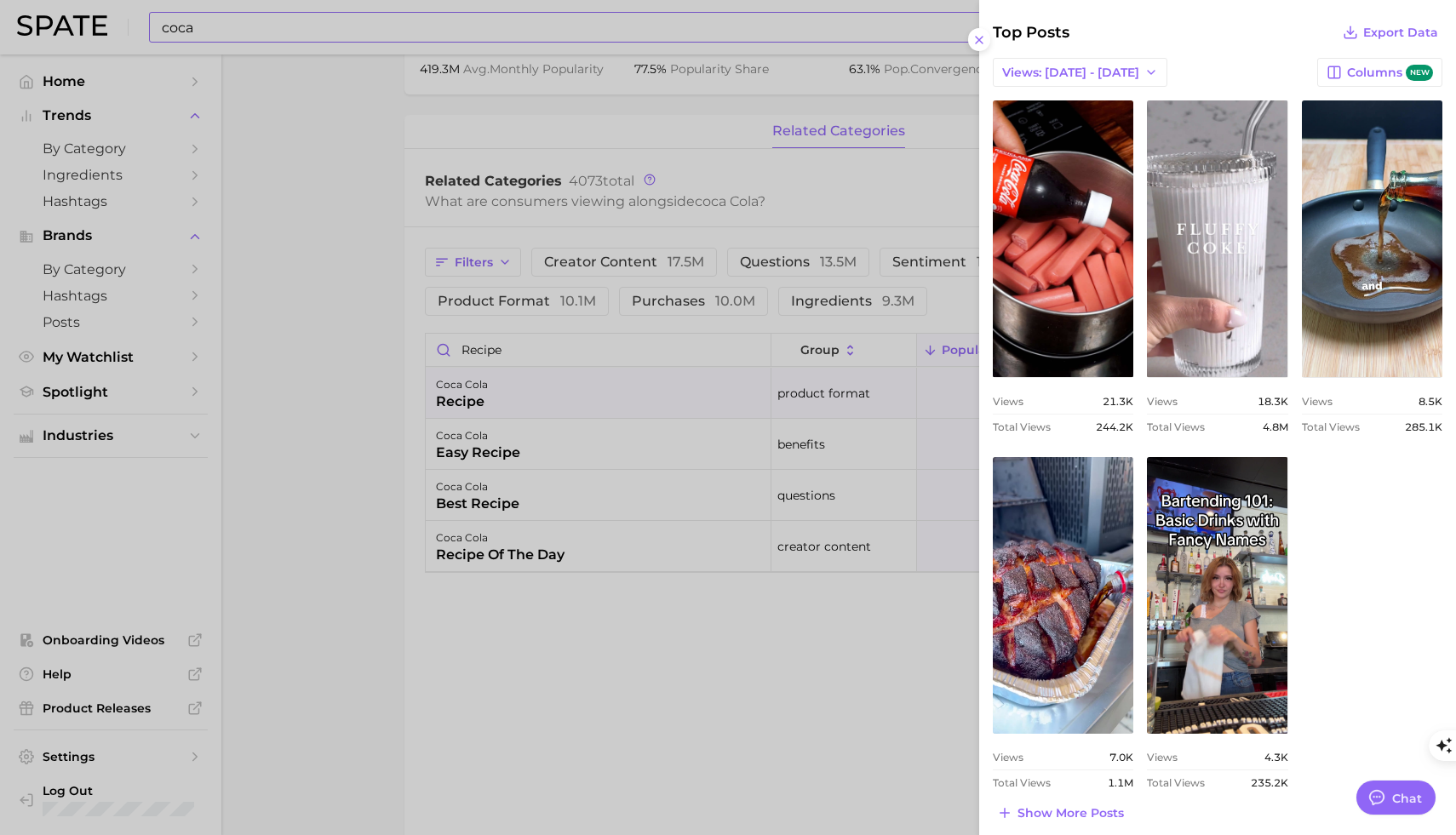
scroll to position [676, 0]
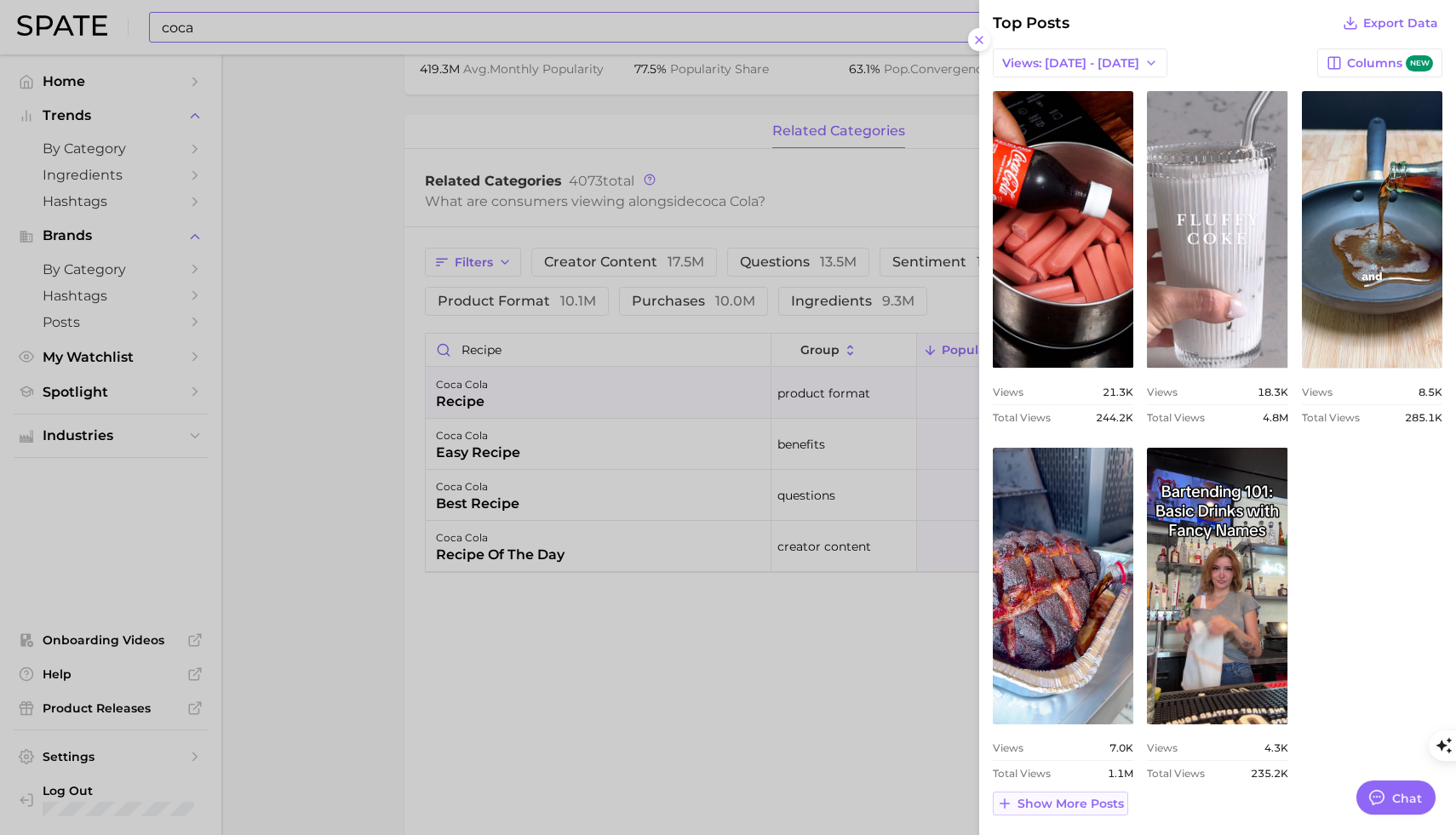
click at [1034, 805] on span "Show more posts" at bounding box center [1071, 803] width 107 height 14
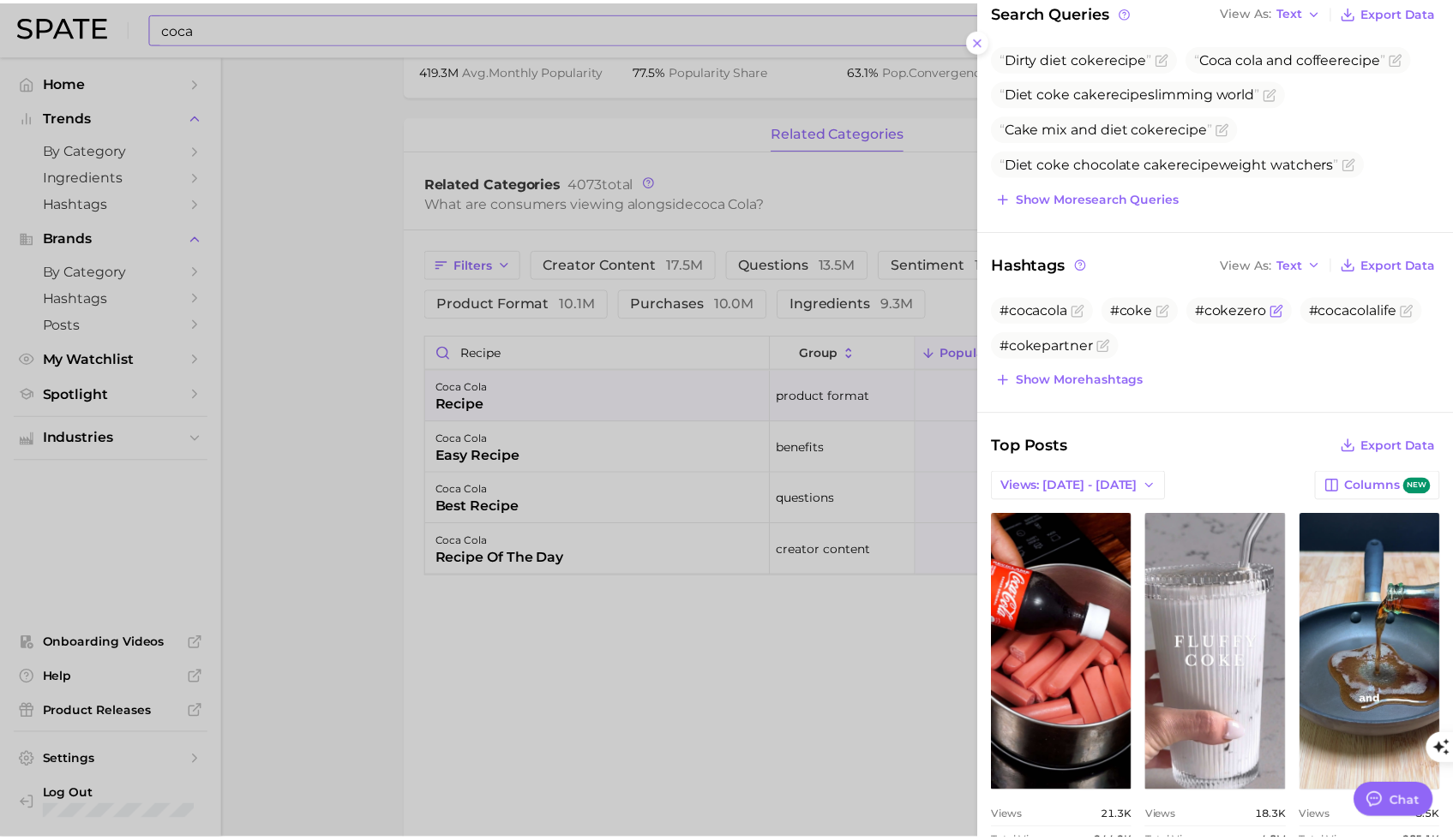
scroll to position [0, 0]
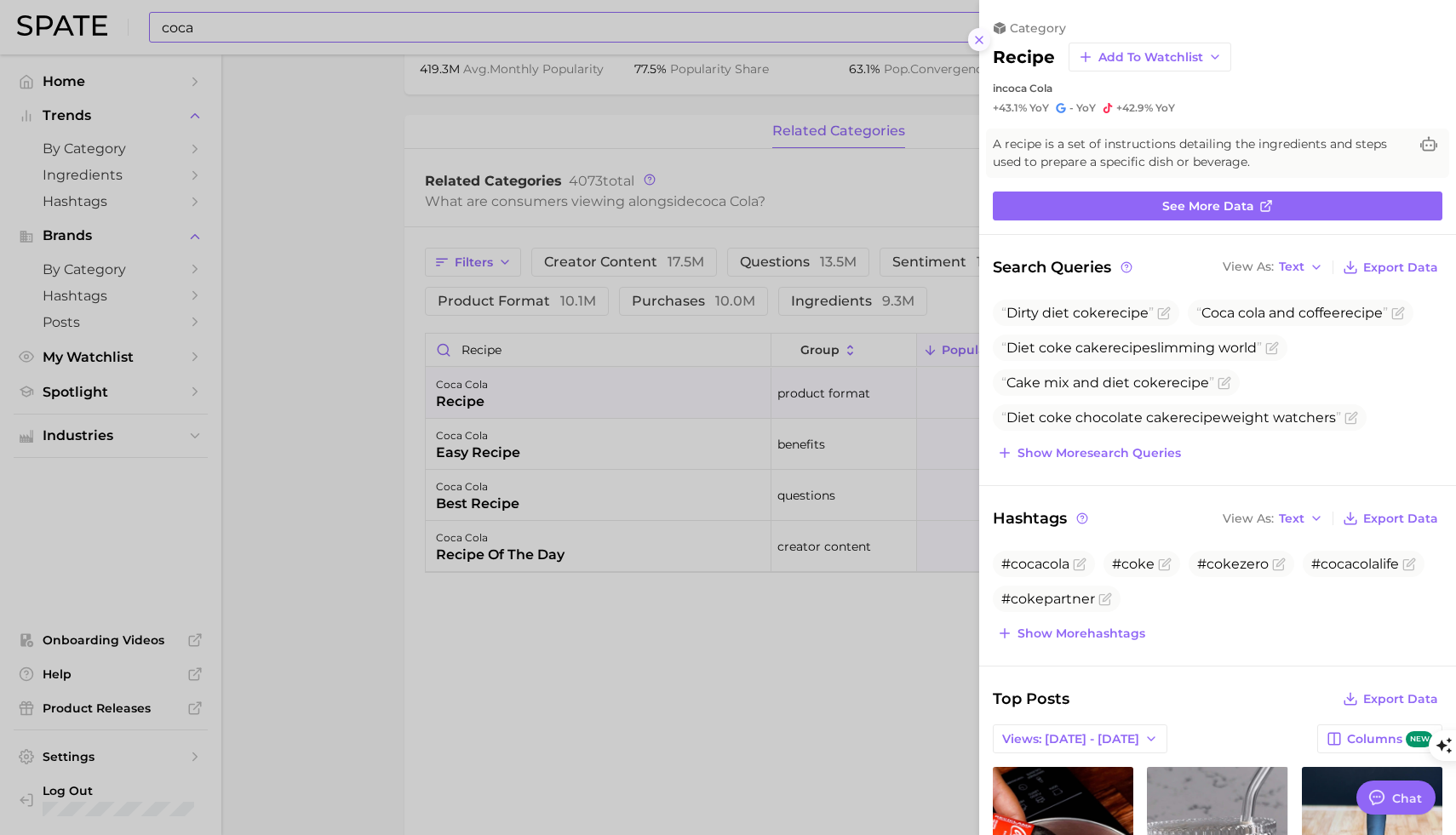
click at [977, 42] on line at bounding box center [979, 39] width 7 height 7
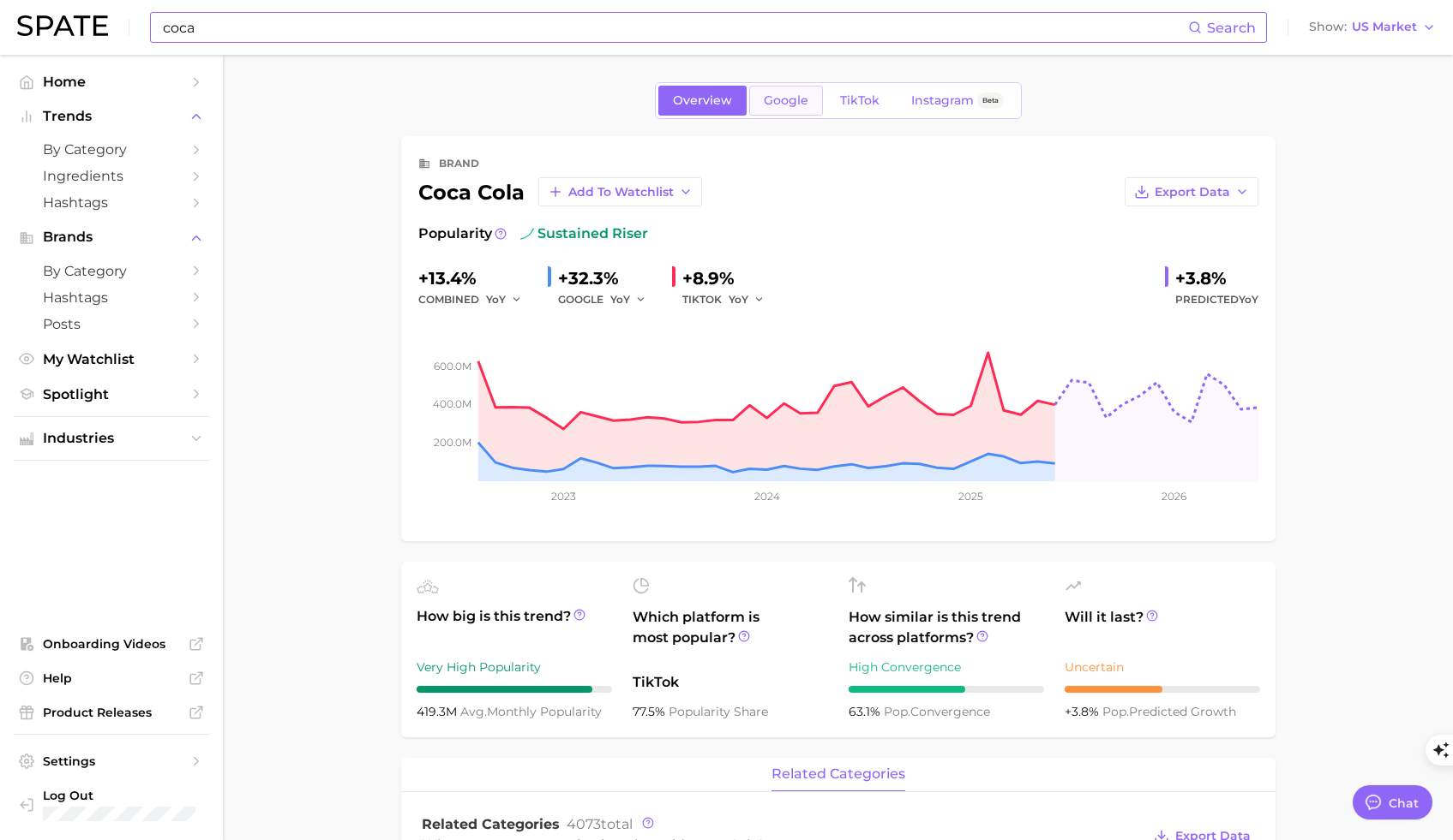
click at [778, 105] on span "Google" at bounding box center [785, 100] width 44 height 14
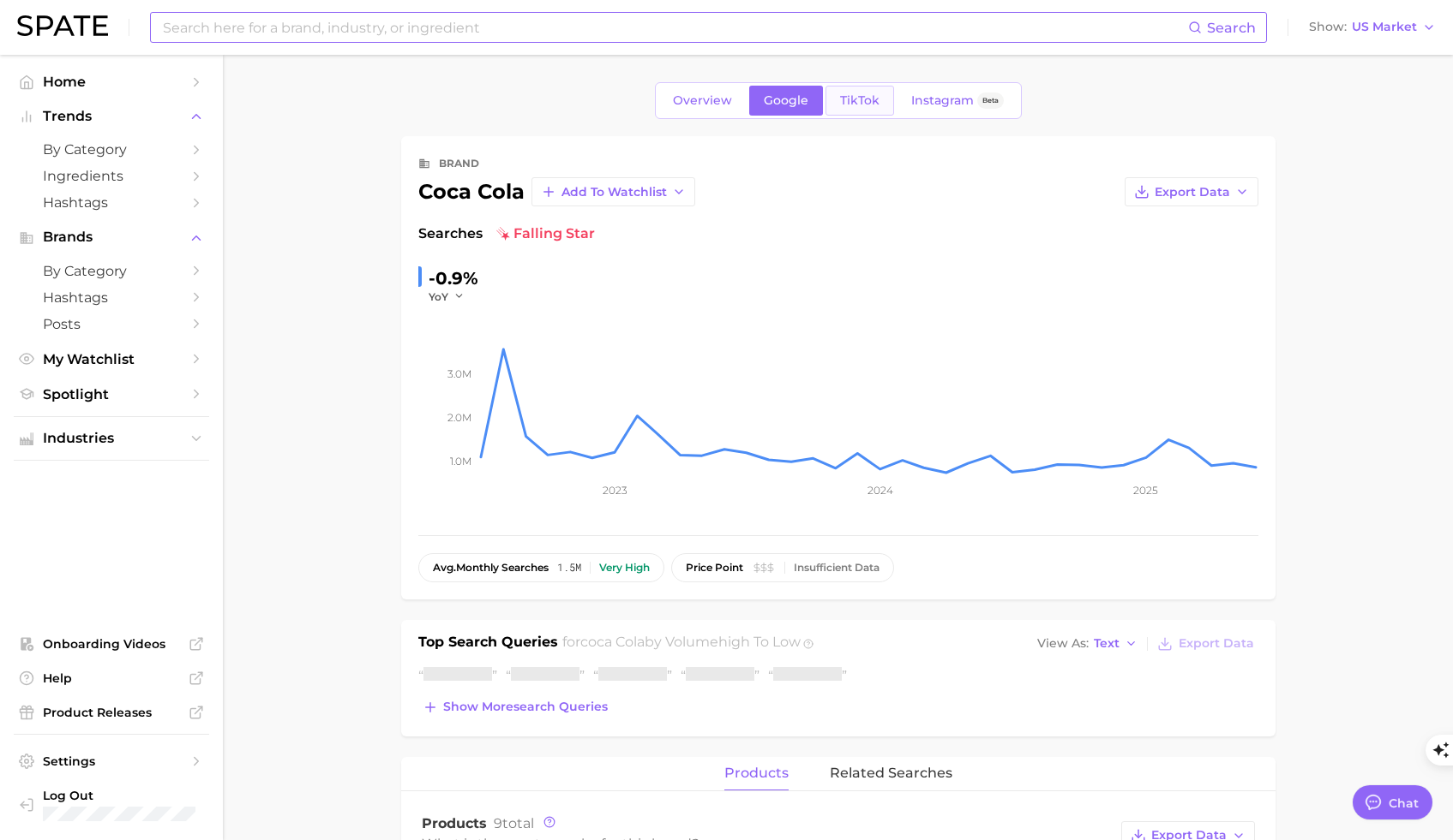
click at [869, 102] on span "TikTok" at bounding box center [859, 100] width 40 height 14
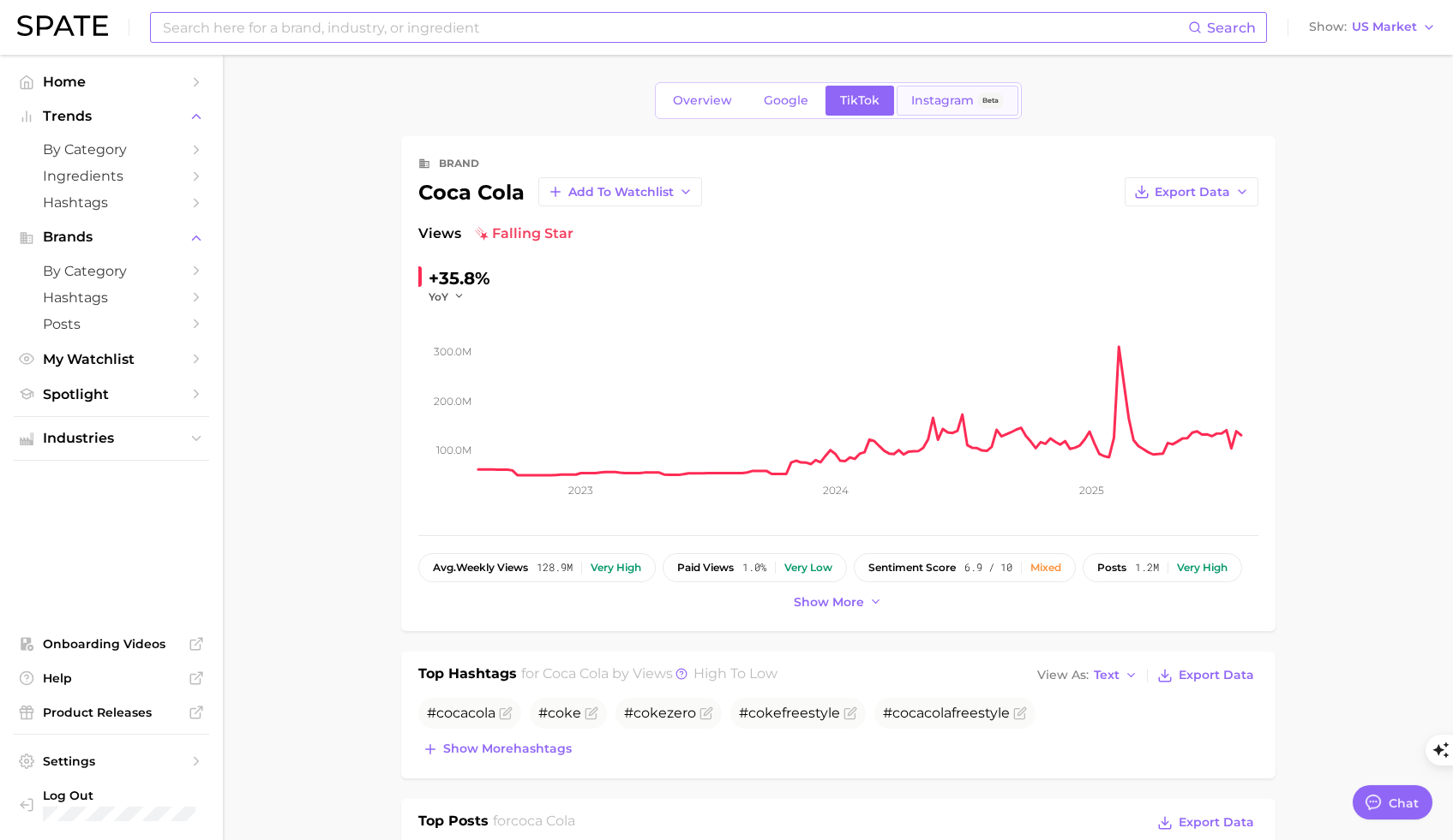
click at [961, 106] on span "Instagram" at bounding box center [942, 100] width 62 height 14
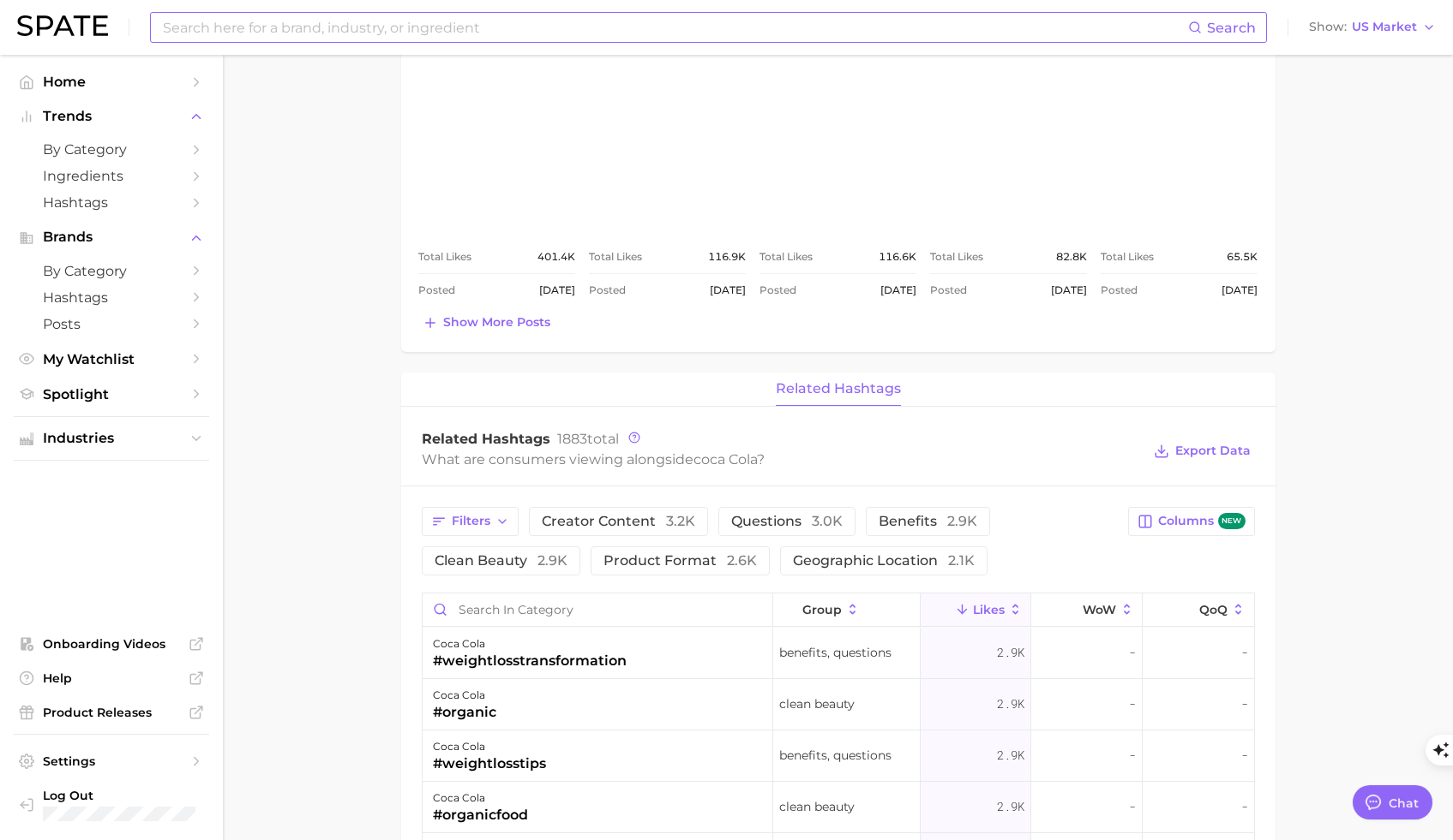
scroll to position [914, 0]
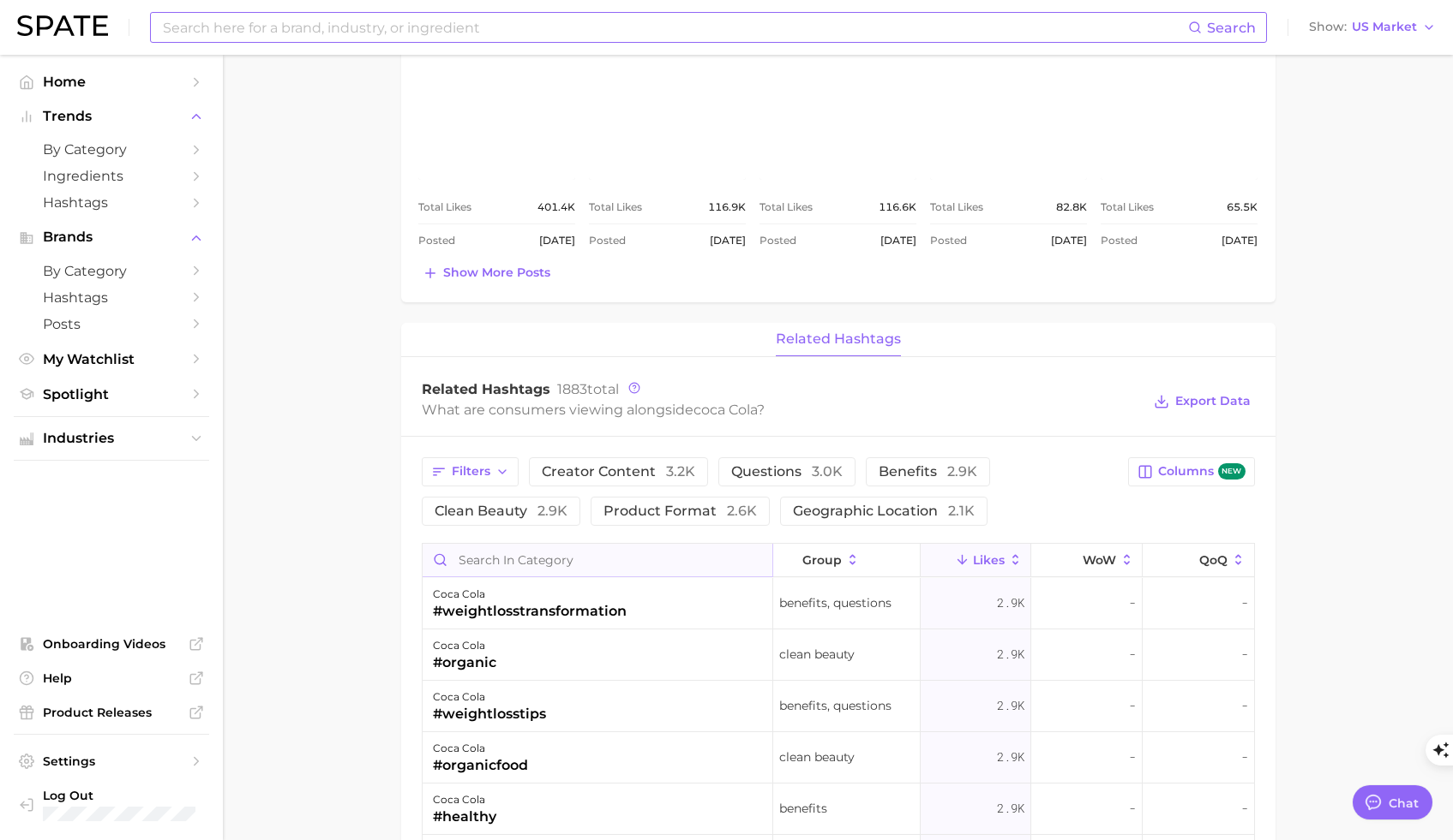
click at [601, 563] on input "Search in category" at bounding box center [598, 560] width 350 height 33
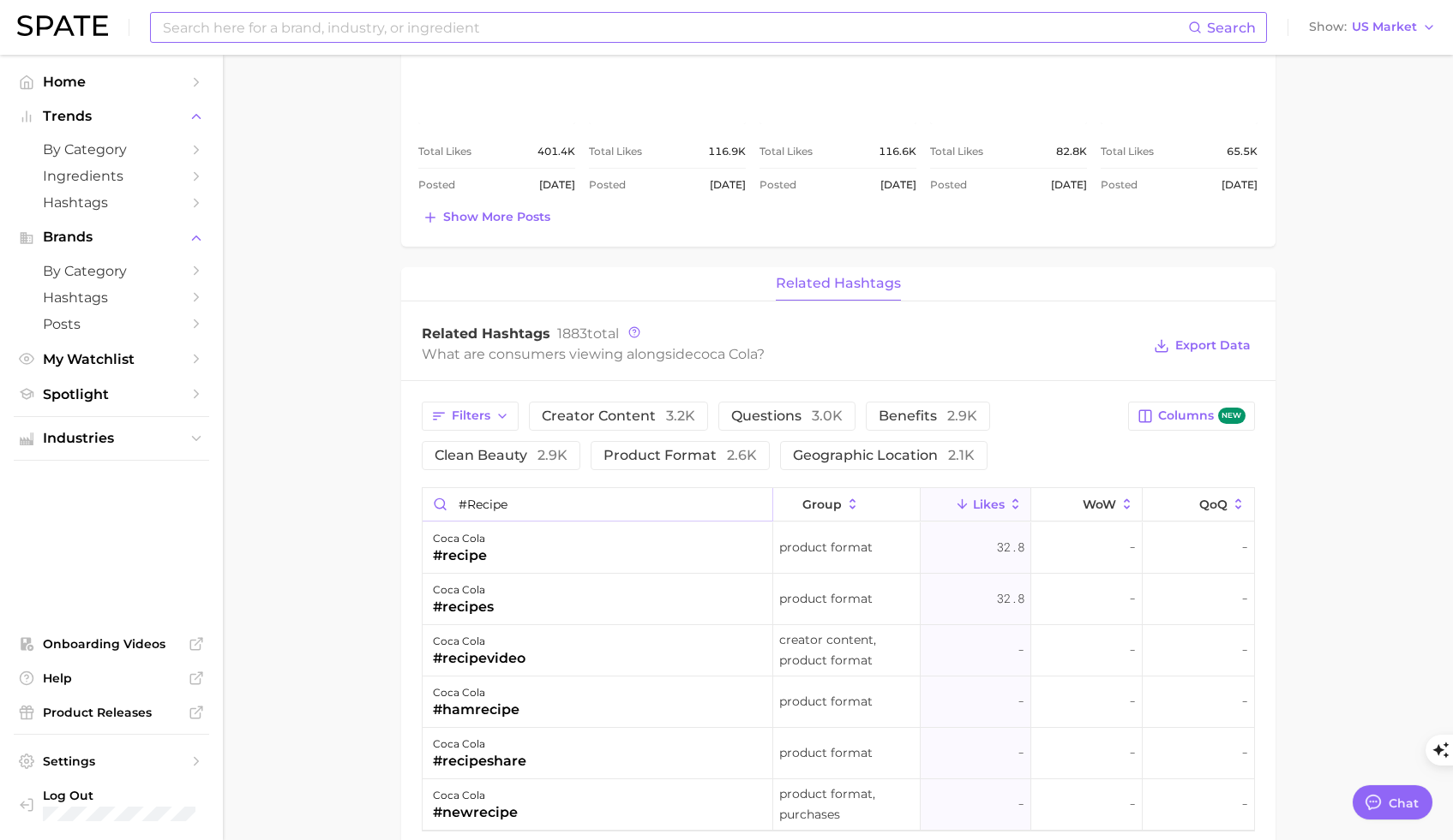
scroll to position [1101, 0]
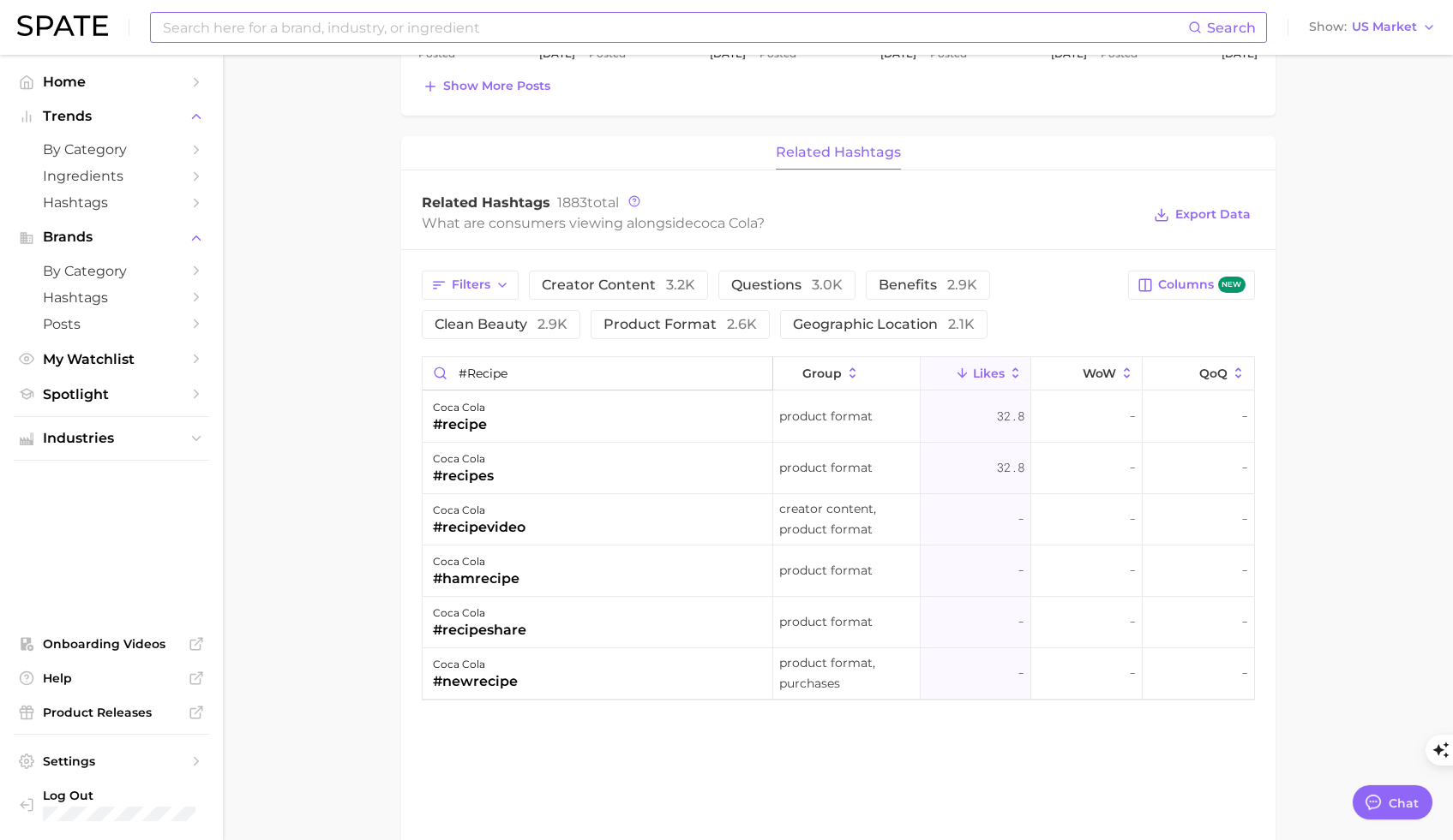
type input "#recipe"
click at [474, 425] on div "#recipe" at bounding box center [459, 425] width 54 height 21
click at [852, 420] on span "Product format" at bounding box center [825, 417] width 93 height 21
click at [458, 405] on div "coca cola" at bounding box center [459, 408] width 54 height 21
click at [466, 434] on div "#recipe" at bounding box center [459, 425] width 54 height 21
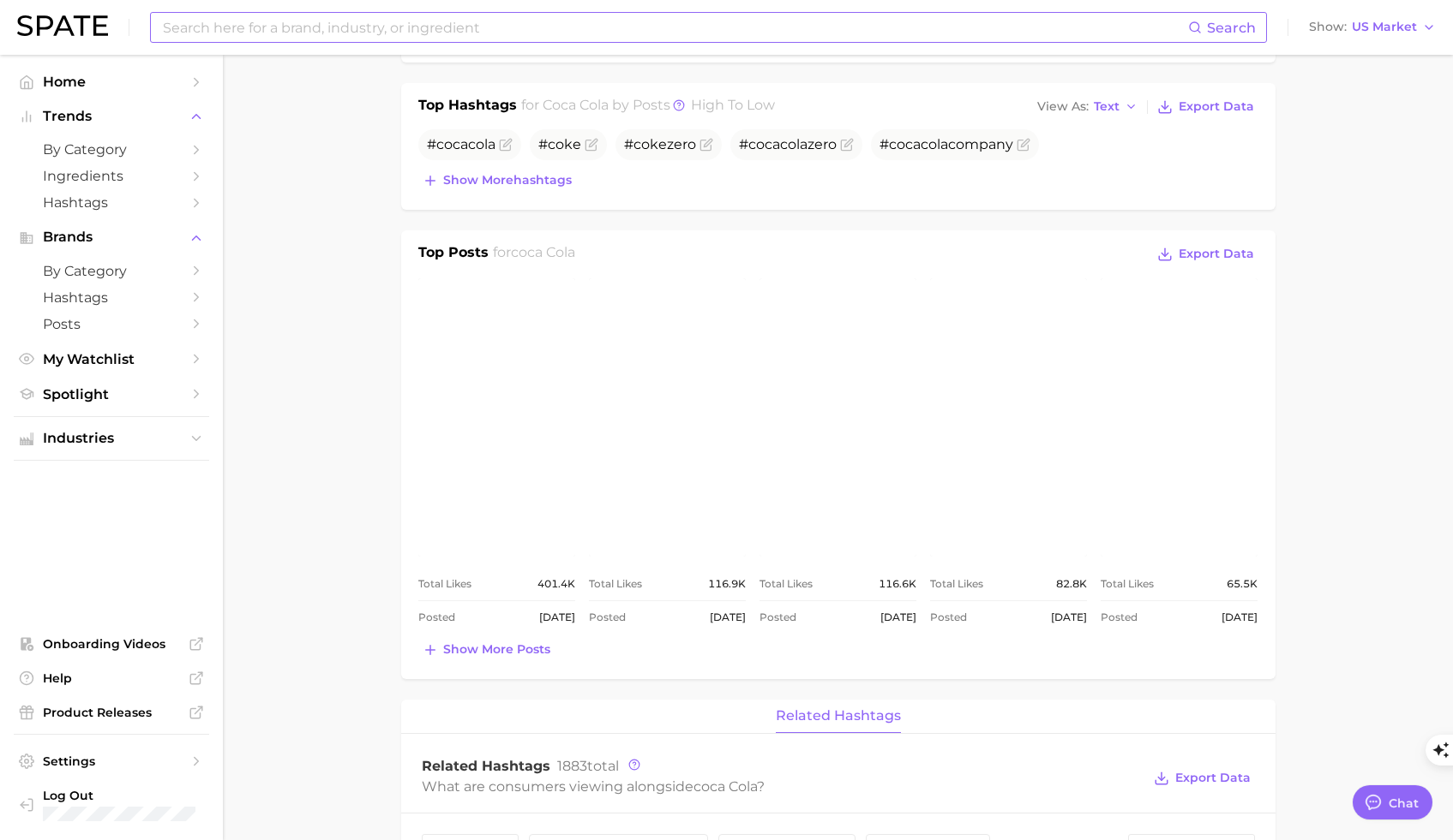
scroll to position [539, 0]
click at [496, 647] on span "Show more posts" at bounding box center [497, 647] width 107 height 14
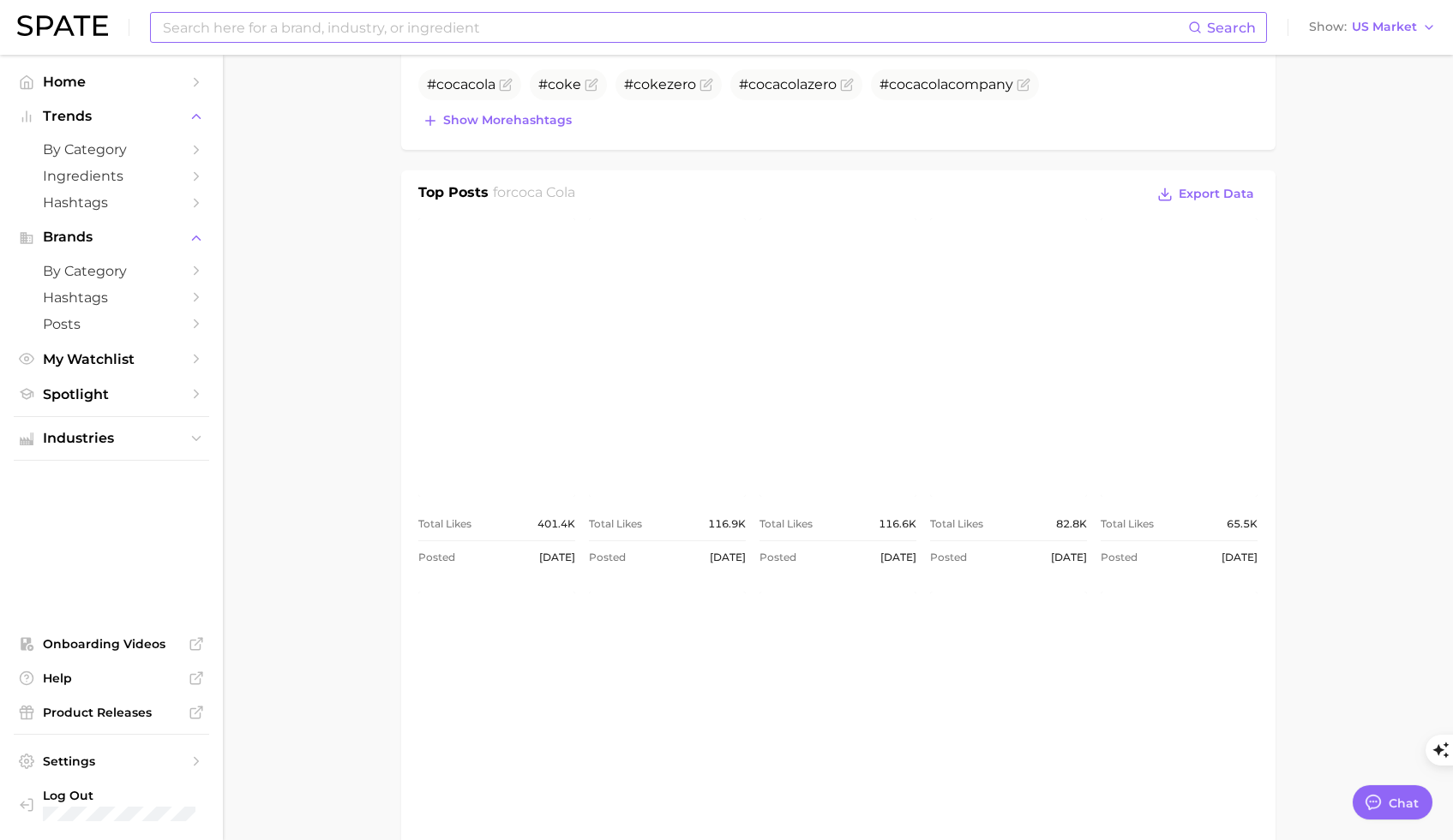
scroll to position [852, 0]
